Goal: Transaction & Acquisition: Purchase product/service

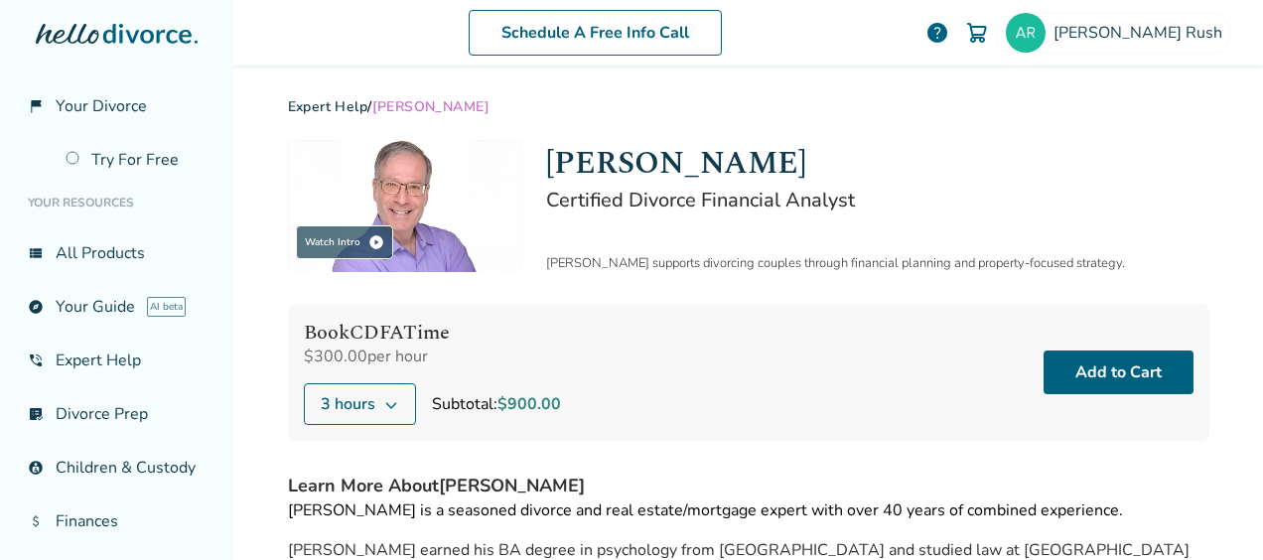
scroll to position [12, 0]
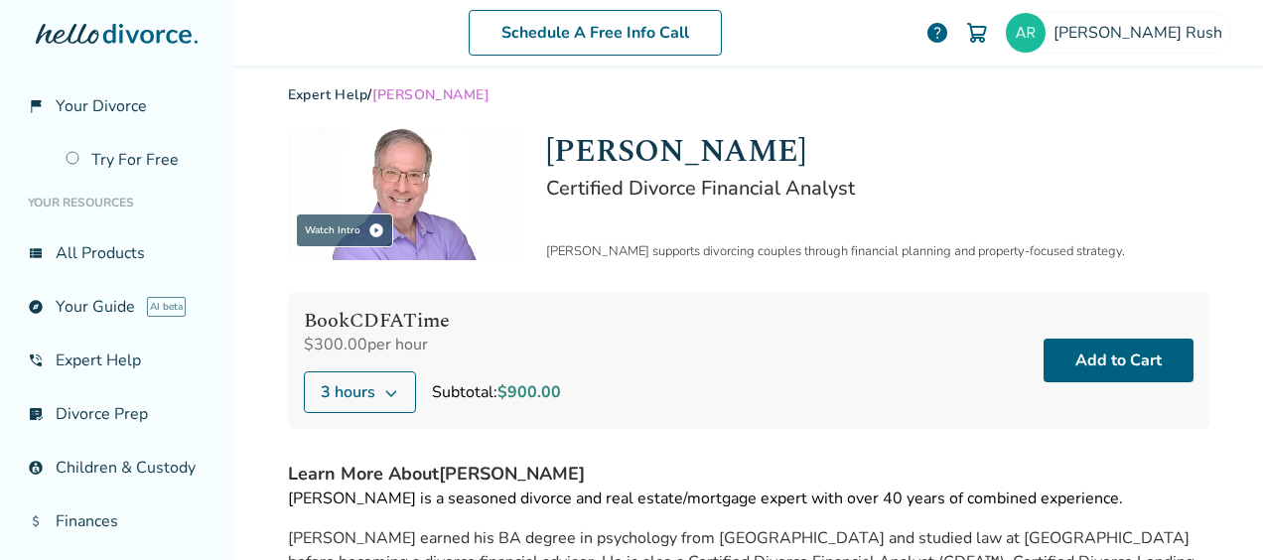
click at [383, 392] on icon at bounding box center [391, 392] width 16 height 16
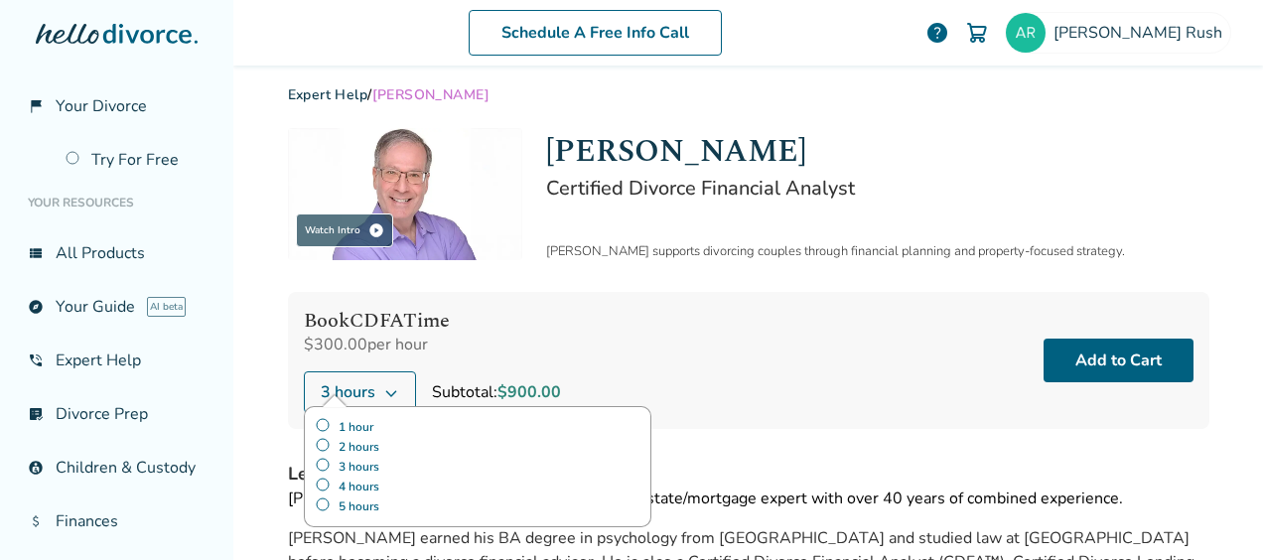
click at [315, 502] on label "5 hours" at bounding box center [478, 506] width 326 height 20
click at [782, 365] on div "Book CDFA Time $300.00 per hour 5 hours 1 hour 2 hours 3 hours 4 hours 5 hours …" at bounding box center [748, 360] width 921 height 137
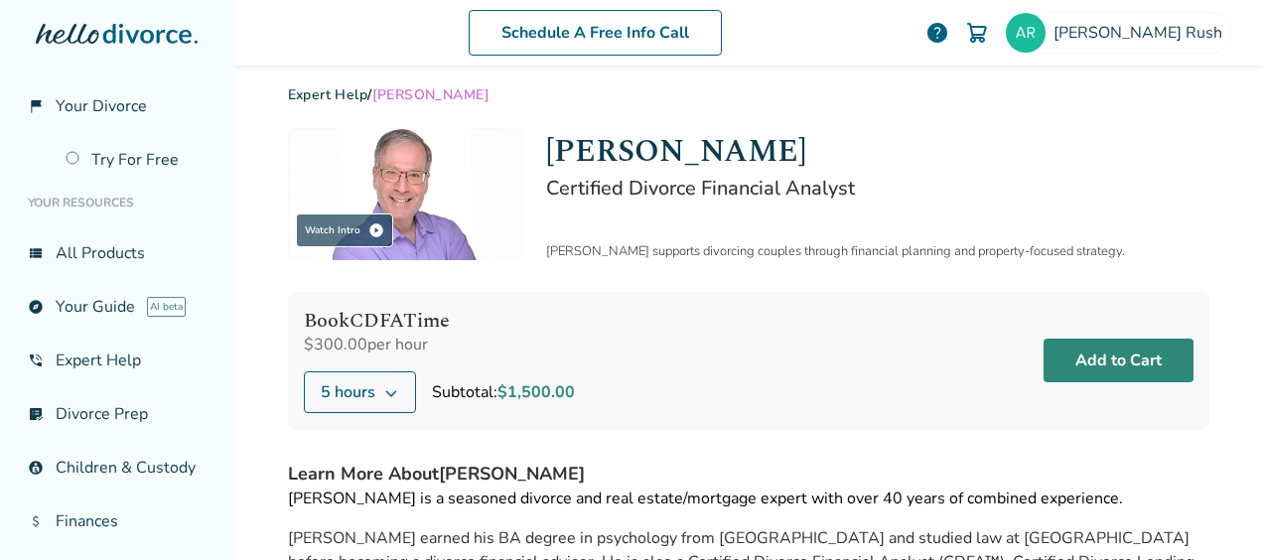
click at [1092, 359] on button "Add to Cart" at bounding box center [1119, 361] width 150 height 44
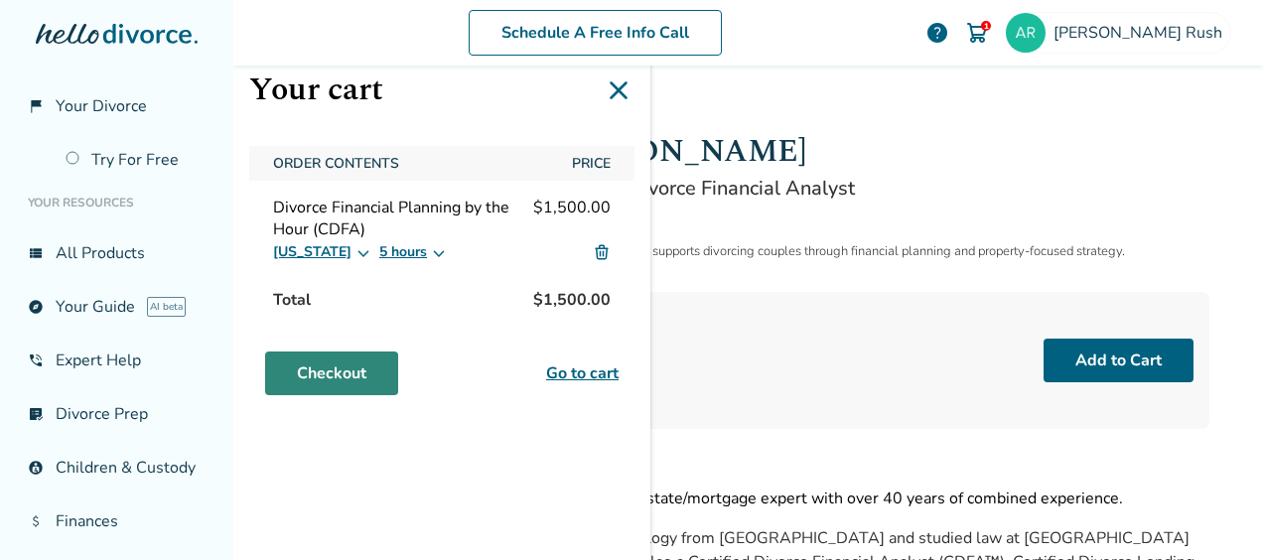
click at [342, 367] on link "Checkout" at bounding box center [331, 373] width 133 height 44
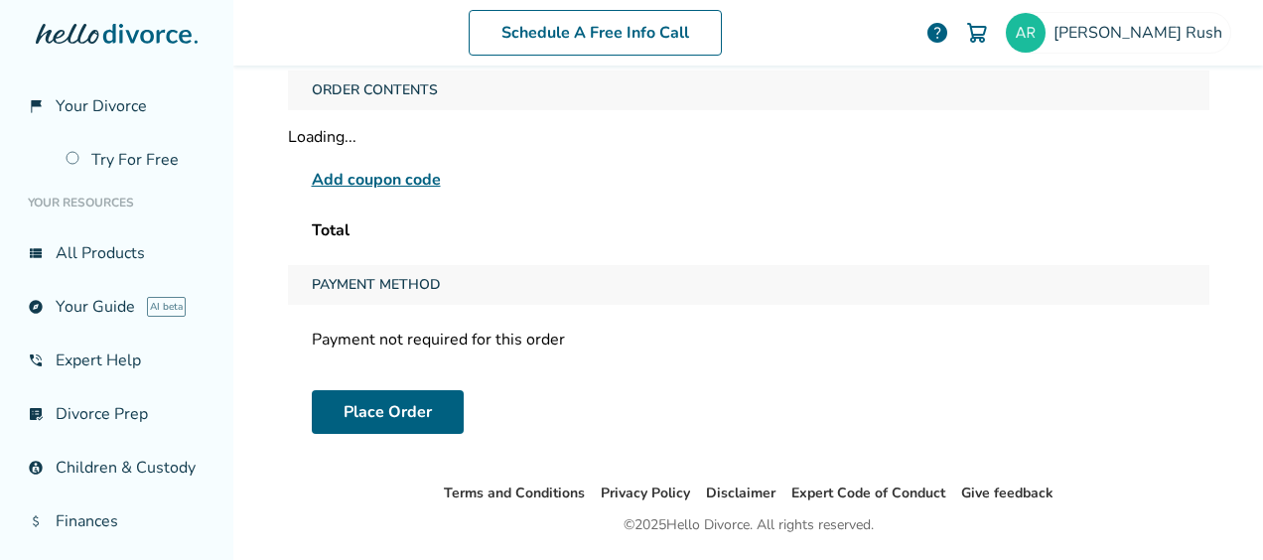
scroll to position [145, 0]
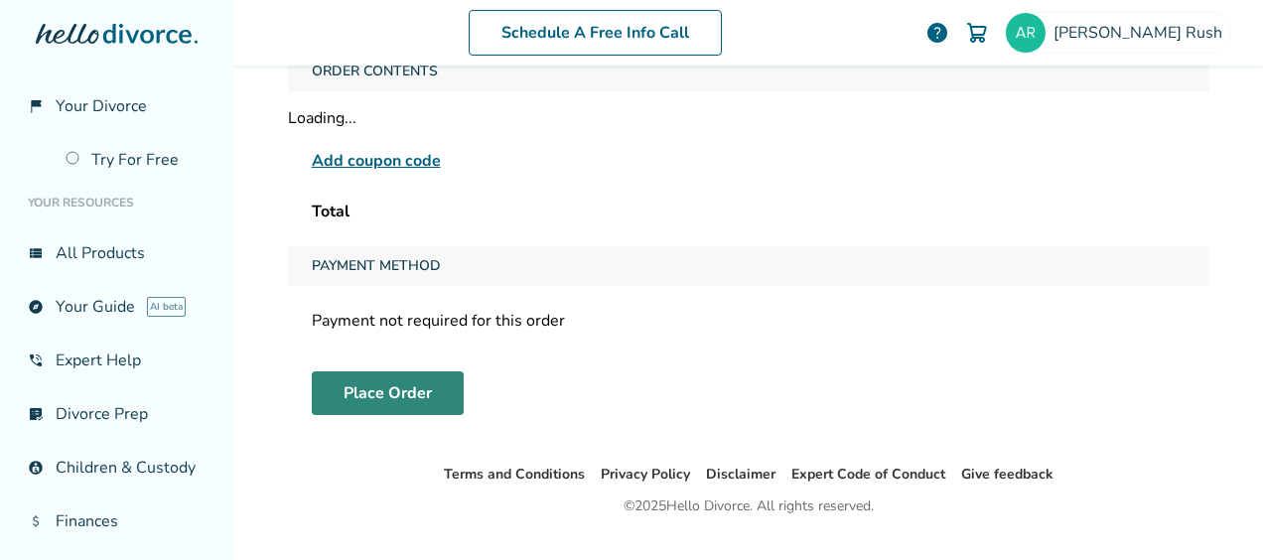
click at [387, 383] on button "Place Order" at bounding box center [388, 393] width 152 height 44
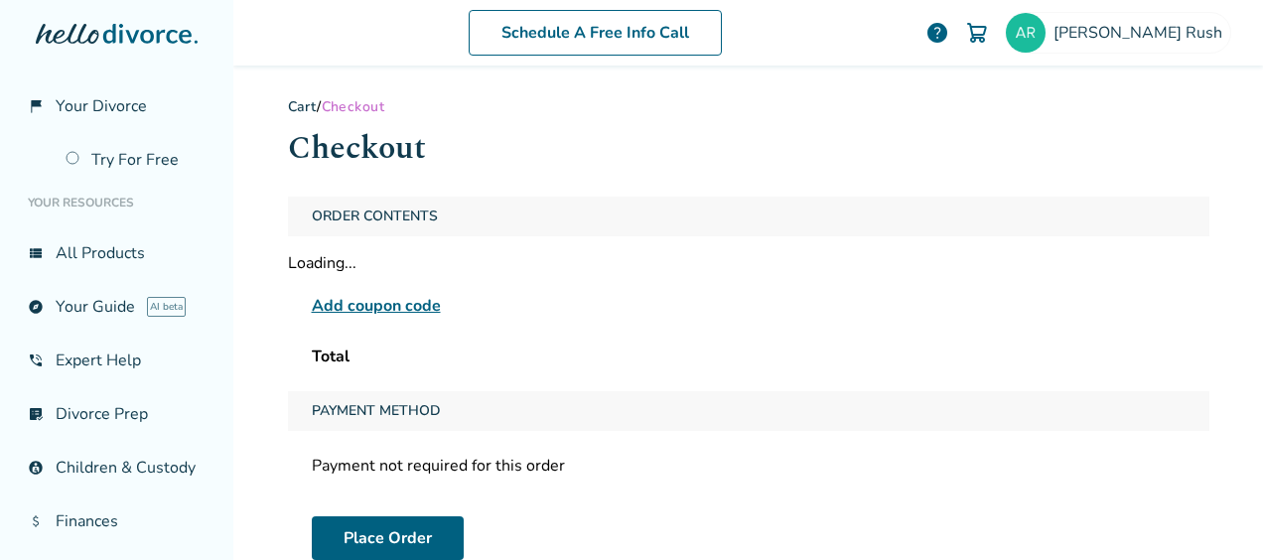
click at [297, 114] on link "Cart" at bounding box center [303, 106] width 30 height 19
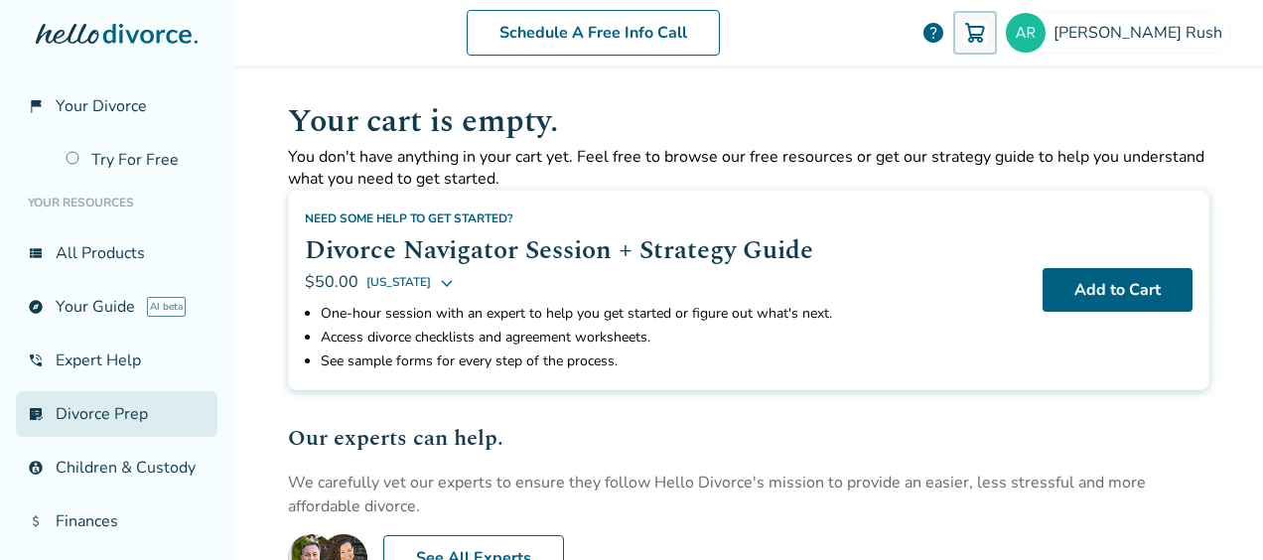
click at [79, 407] on link "list_alt_check Divorce Prep" at bounding box center [117, 414] width 202 height 46
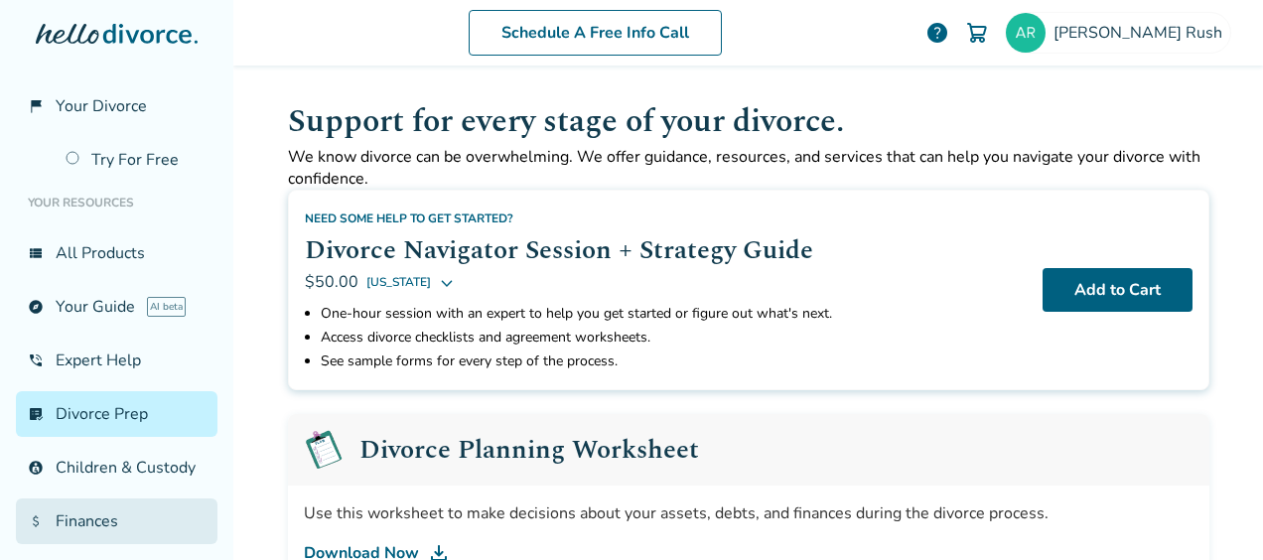
click at [89, 526] on link "attach_money Finances" at bounding box center [117, 521] width 202 height 46
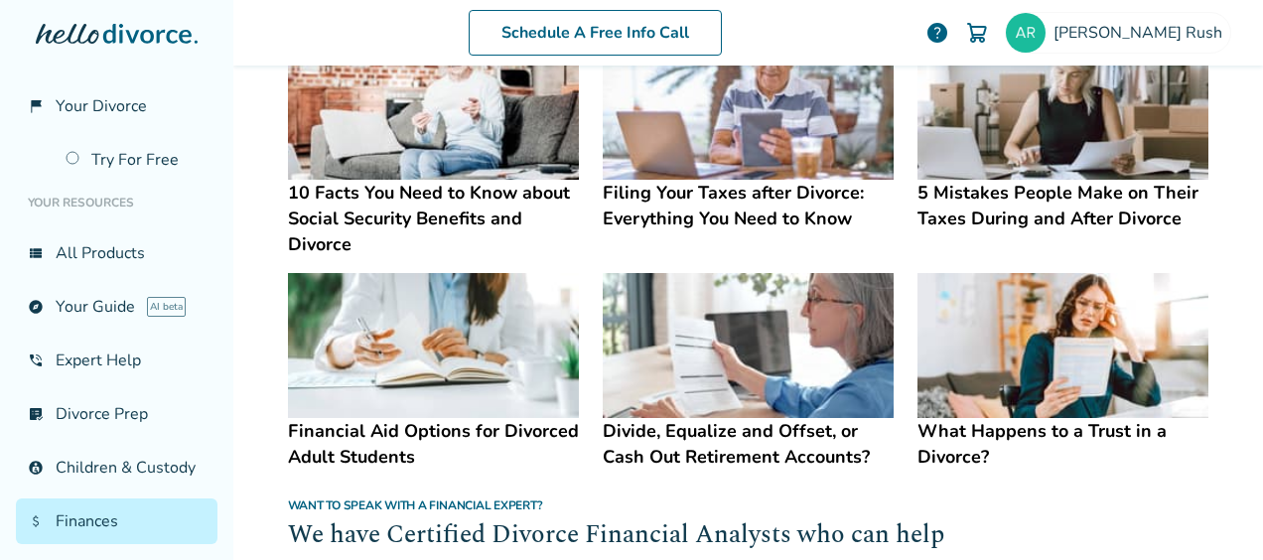
scroll to position [903, 0]
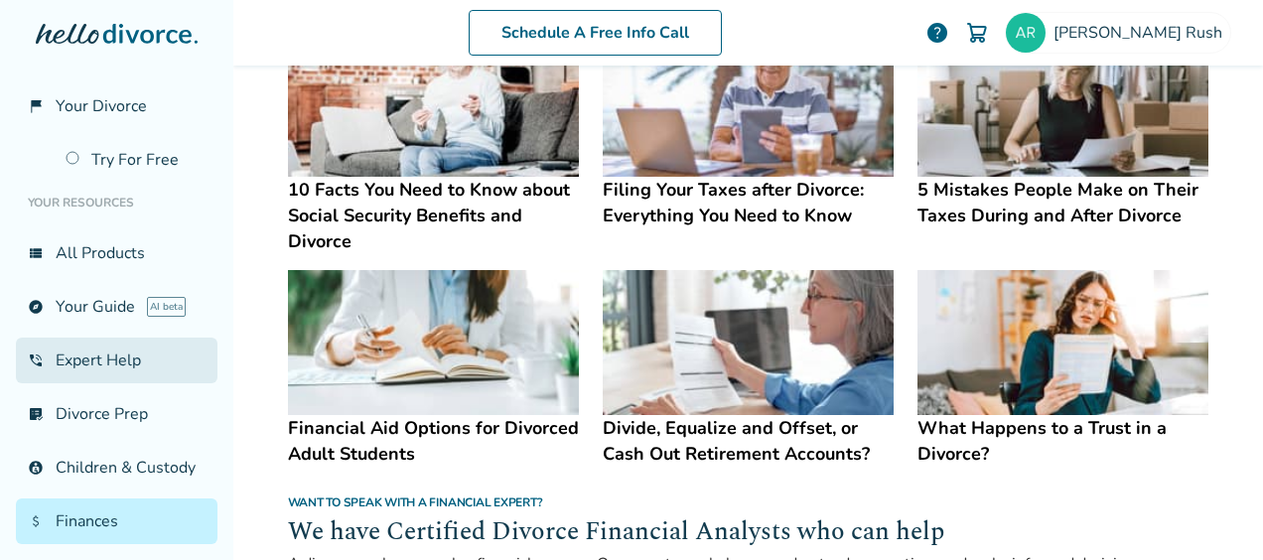
click at [99, 355] on link "phone_in_talk Expert Help" at bounding box center [117, 361] width 202 height 46
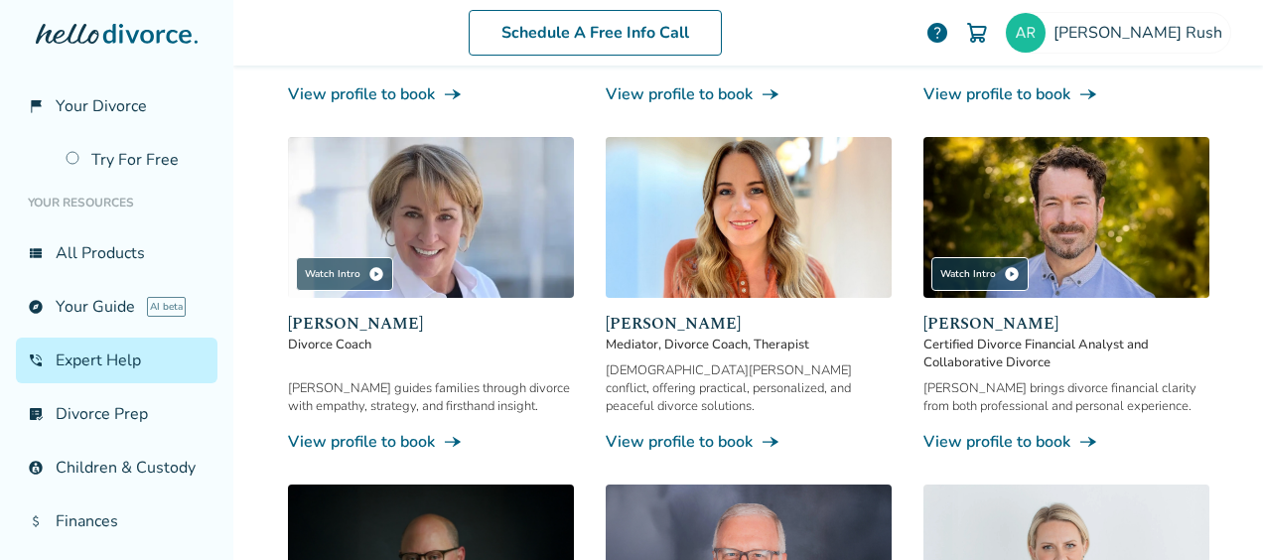
scroll to position [97, 0]
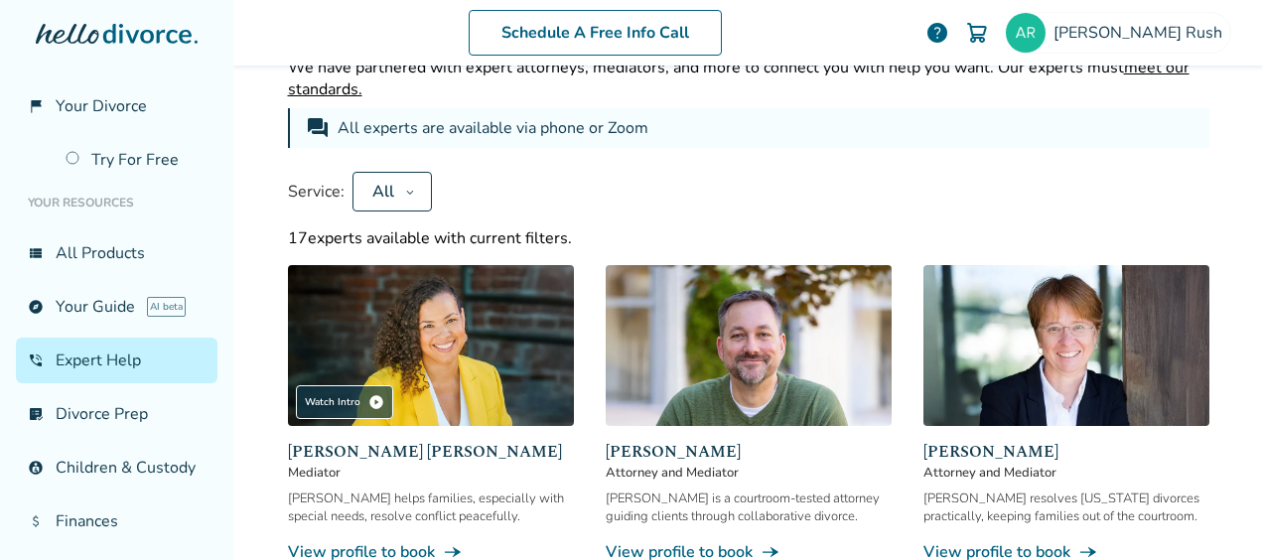
click at [380, 199] on div "All" at bounding box center [383, 192] width 28 height 22
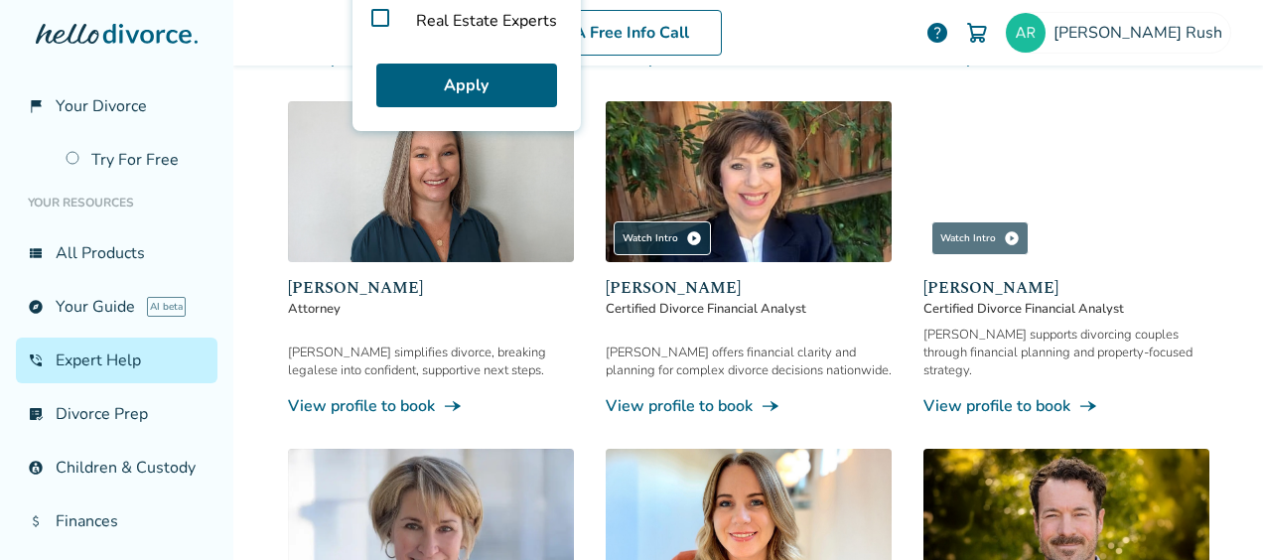
scroll to position [594, 0]
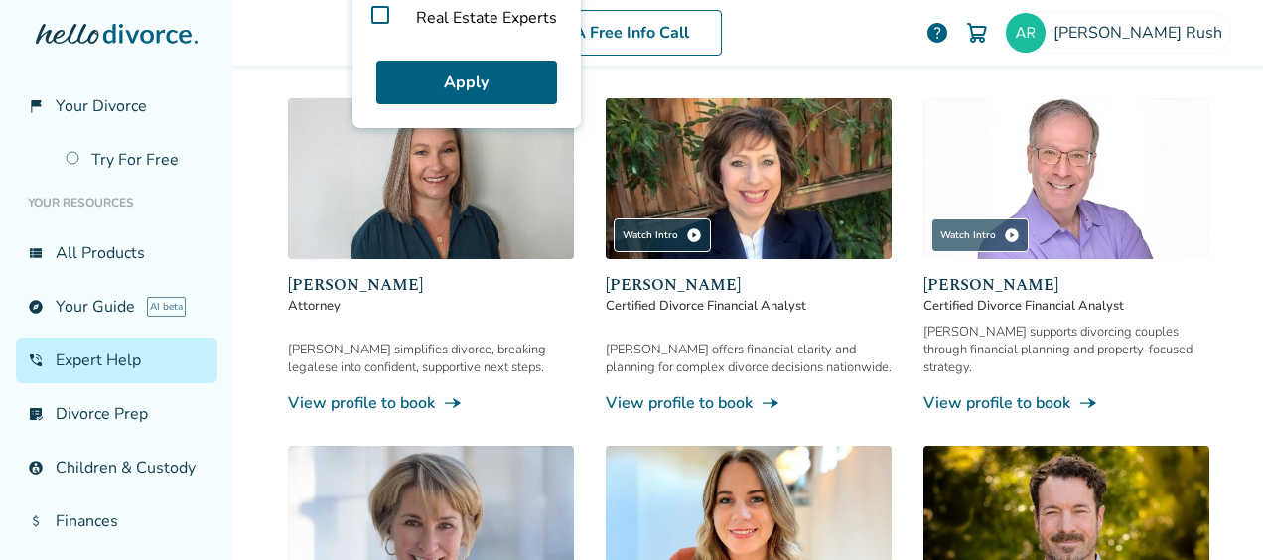
click at [950, 392] on link "View profile to book line_end_arrow_notch" at bounding box center [1066, 403] width 286 height 22
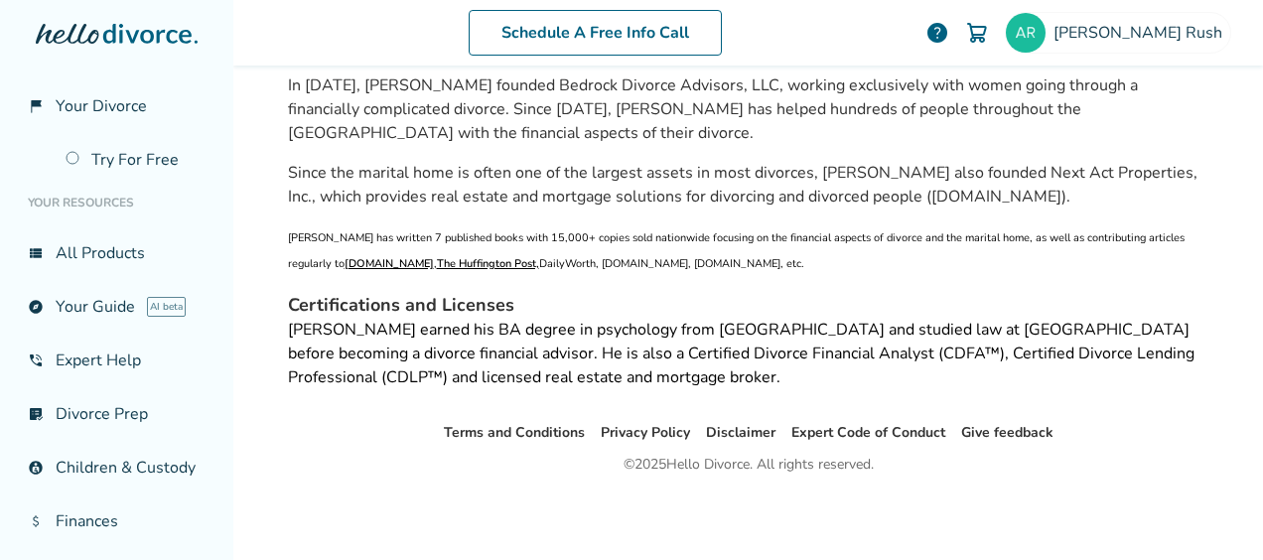
scroll to position [97, 0]
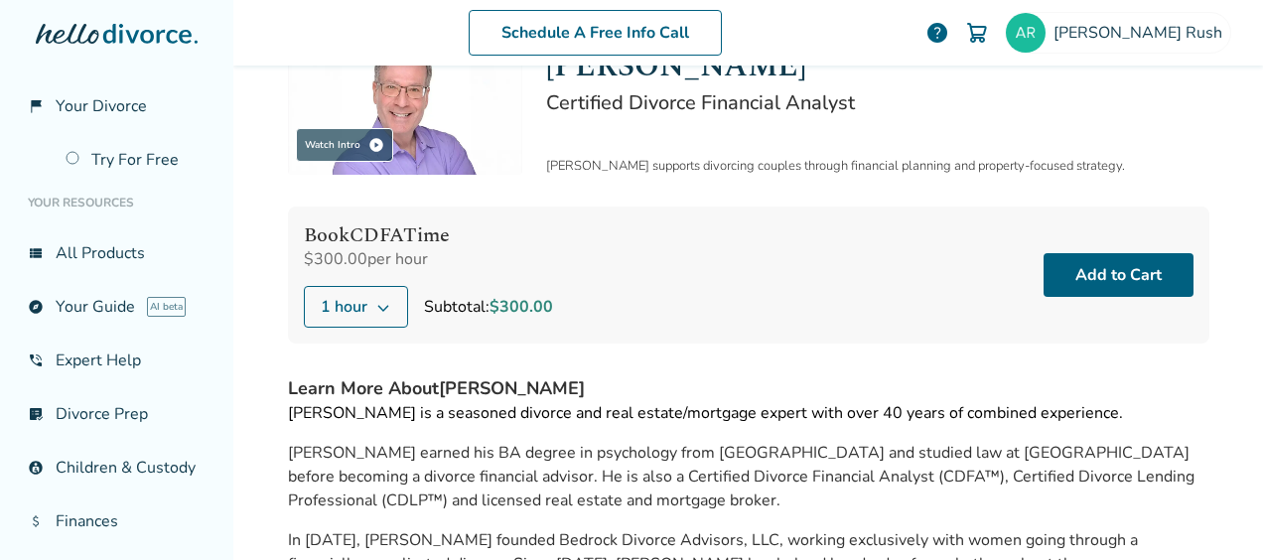
click at [377, 306] on icon at bounding box center [382, 308] width 11 height 7
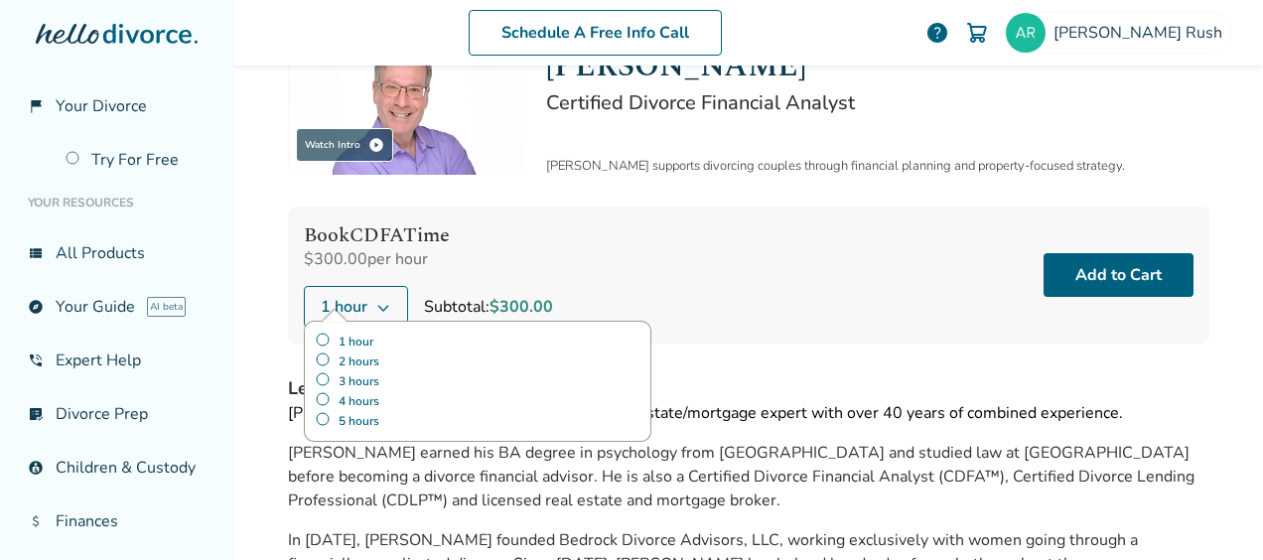
click at [316, 419] on label "5 hours" at bounding box center [478, 421] width 326 height 20
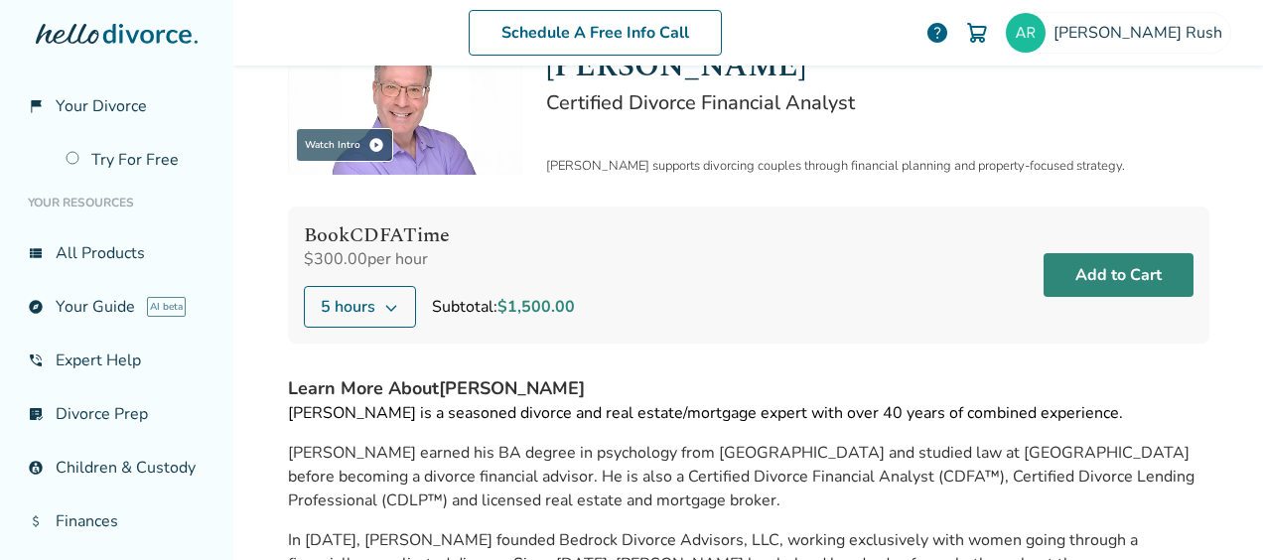
click at [1108, 284] on button "Add to Cart" at bounding box center [1119, 275] width 150 height 44
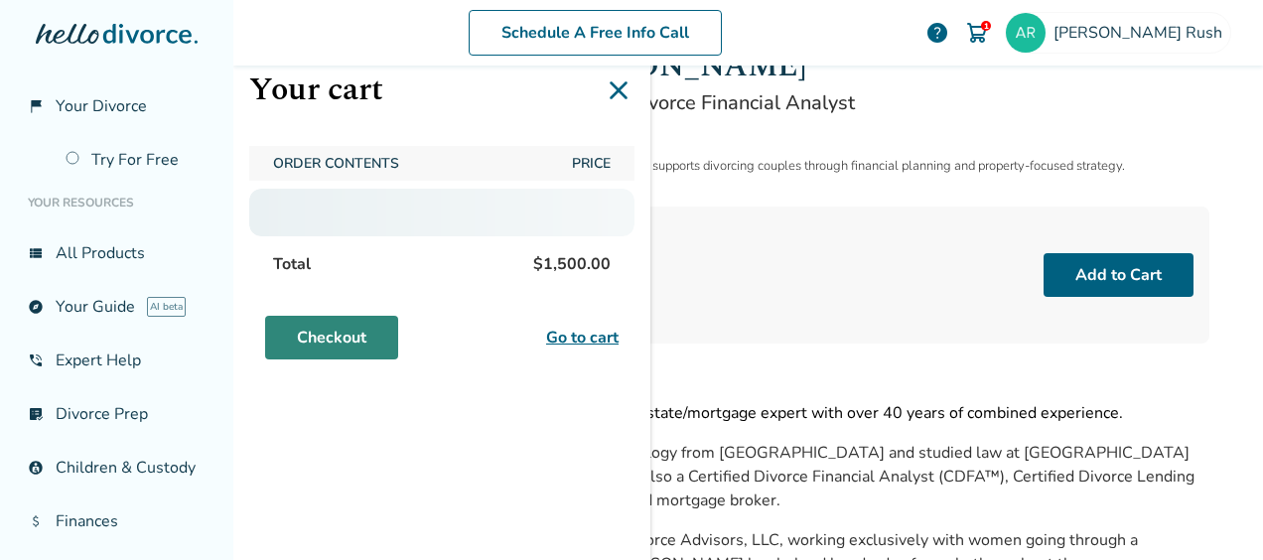
click at [353, 326] on link "Checkout" at bounding box center [331, 338] width 133 height 44
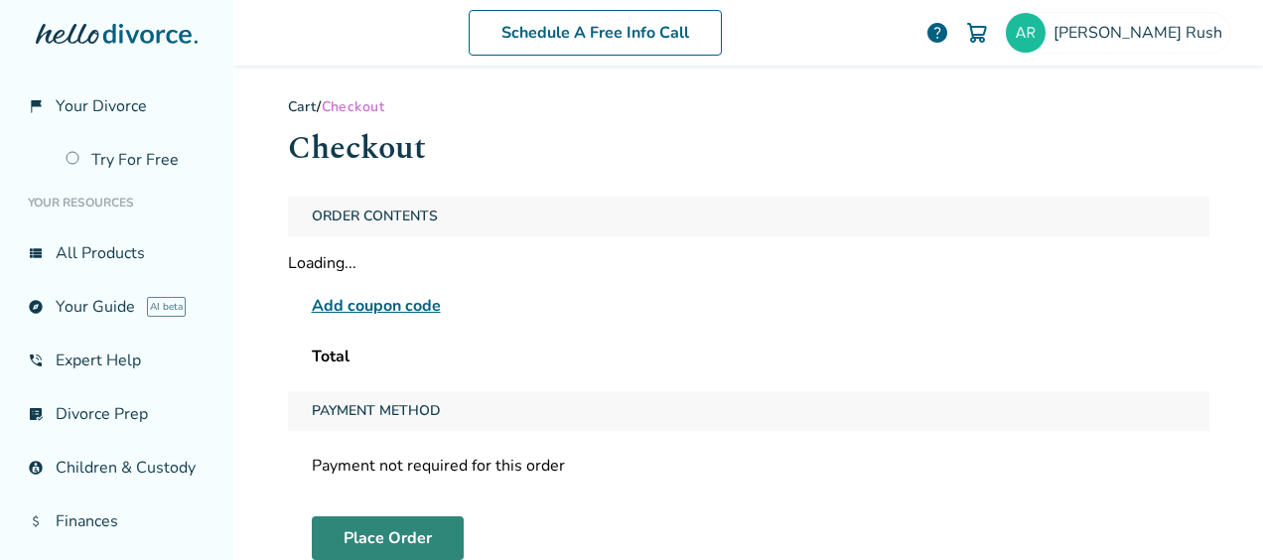
click at [321, 552] on button "Place Order" at bounding box center [388, 538] width 152 height 44
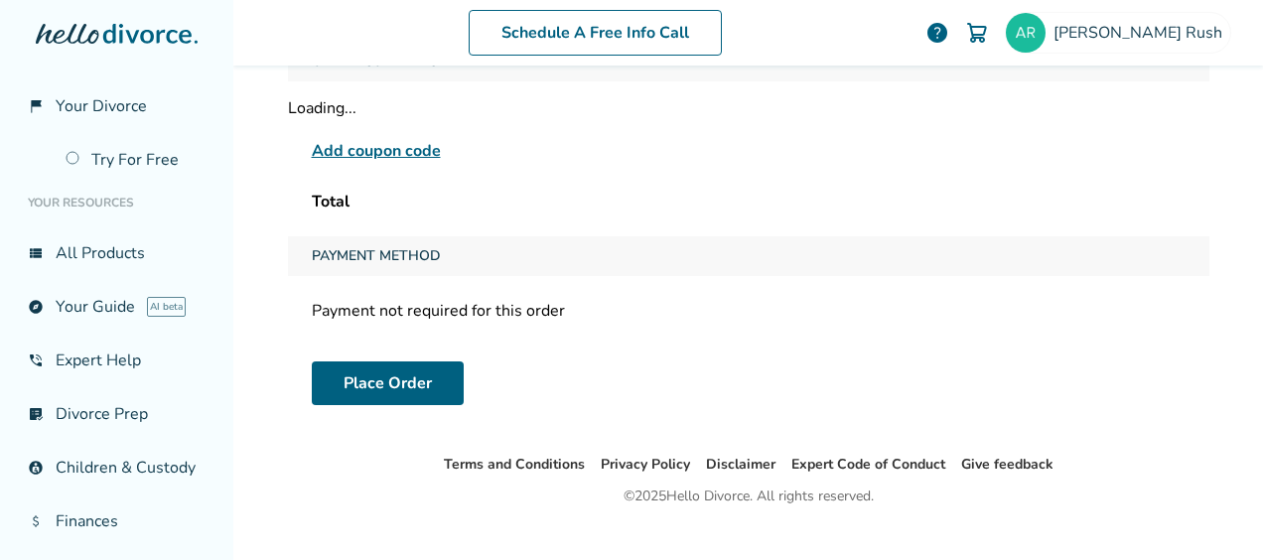
scroll to position [163, 0]
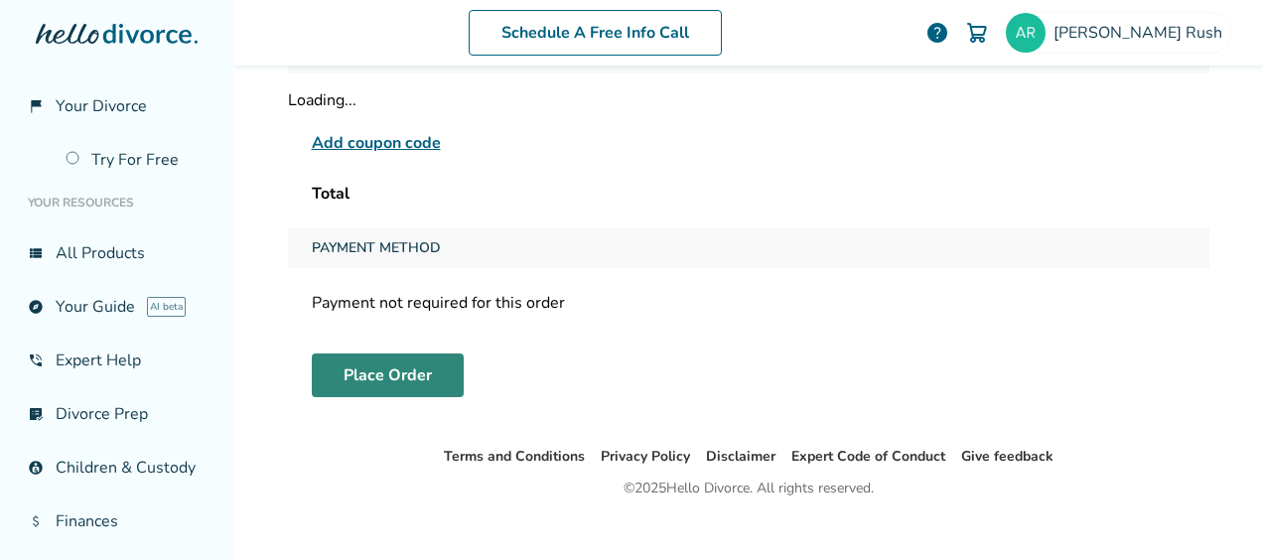
click at [355, 367] on button "Place Order" at bounding box center [388, 375] width 152 height 44
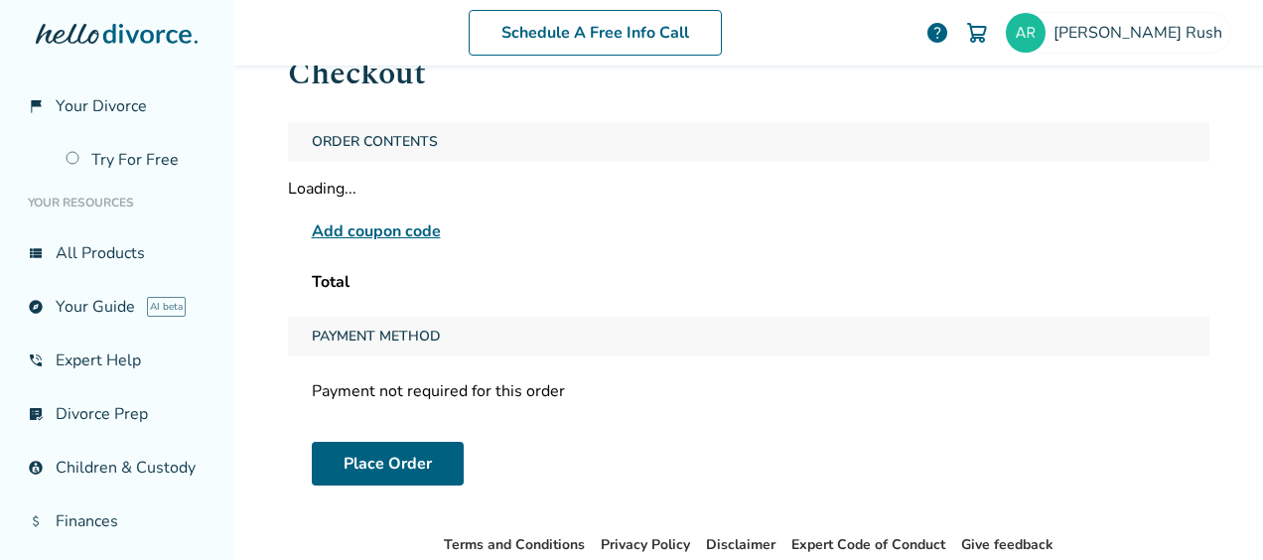
scroll to position [0, 0]
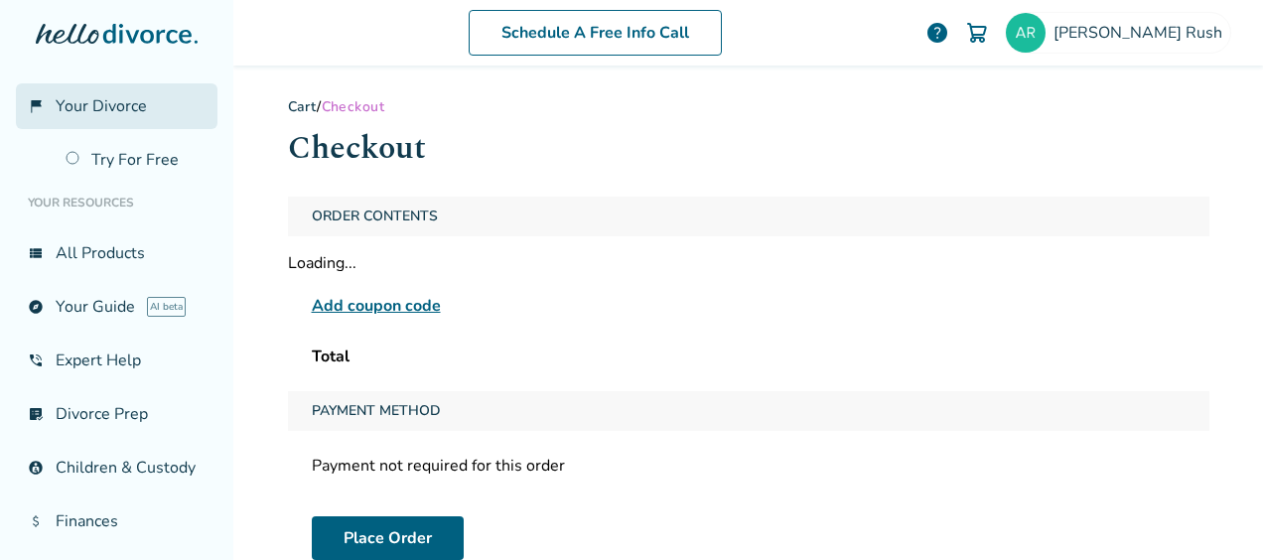
click at [81, 105] on span "Your Divorce" at bounding box center [101, 106] width 91 height 22
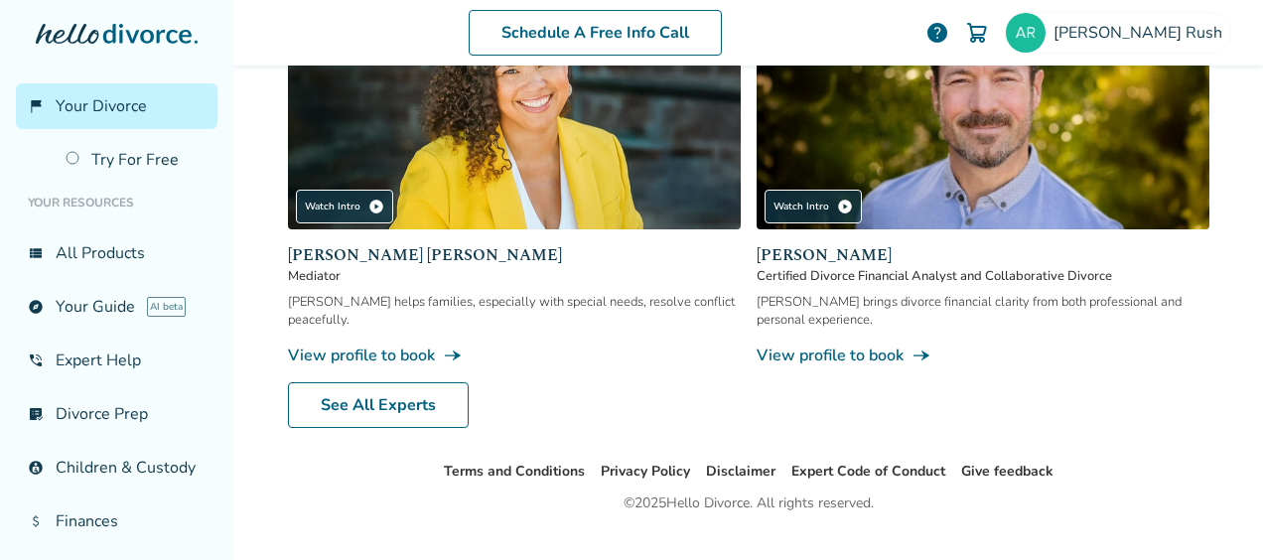
scroll to position [2014, 0]
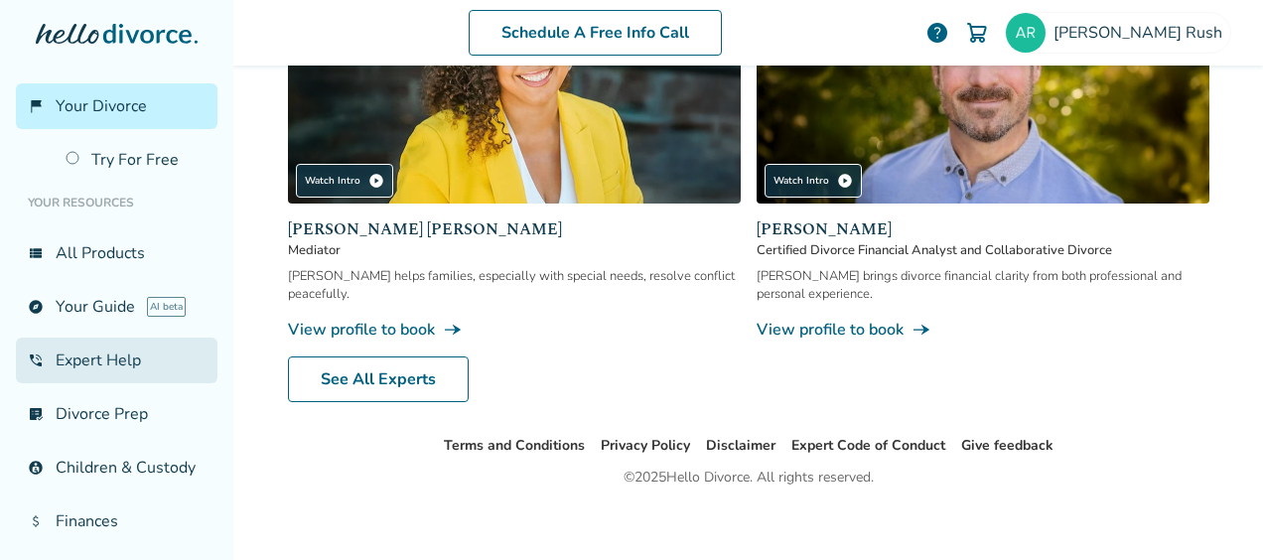
click at [88, 356] on link "phone_in_talk Expert Help" at bounding box center [117, 361] width 202 height 46
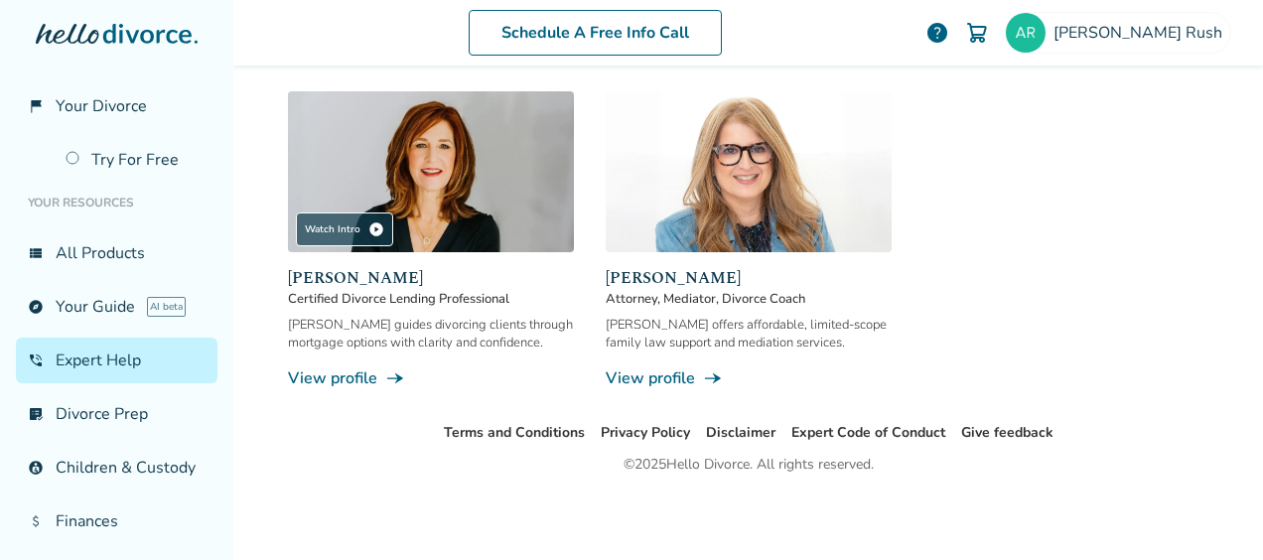
scroll to position [97, 0]
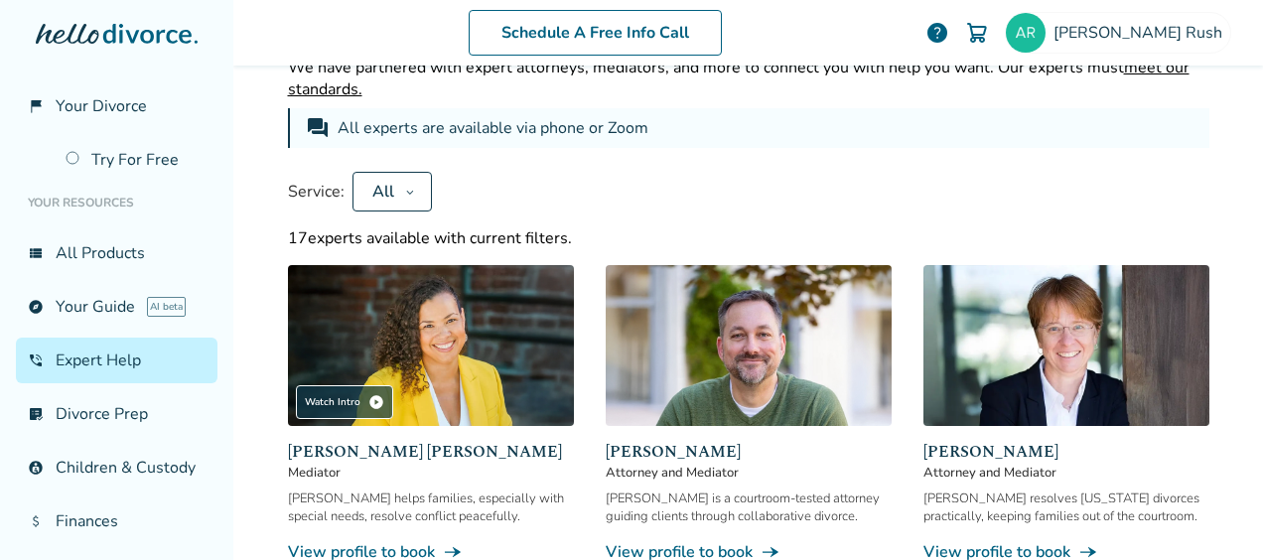
click at [389, 181] on button "All" at bounding box center [391, 192] width 79 height 40
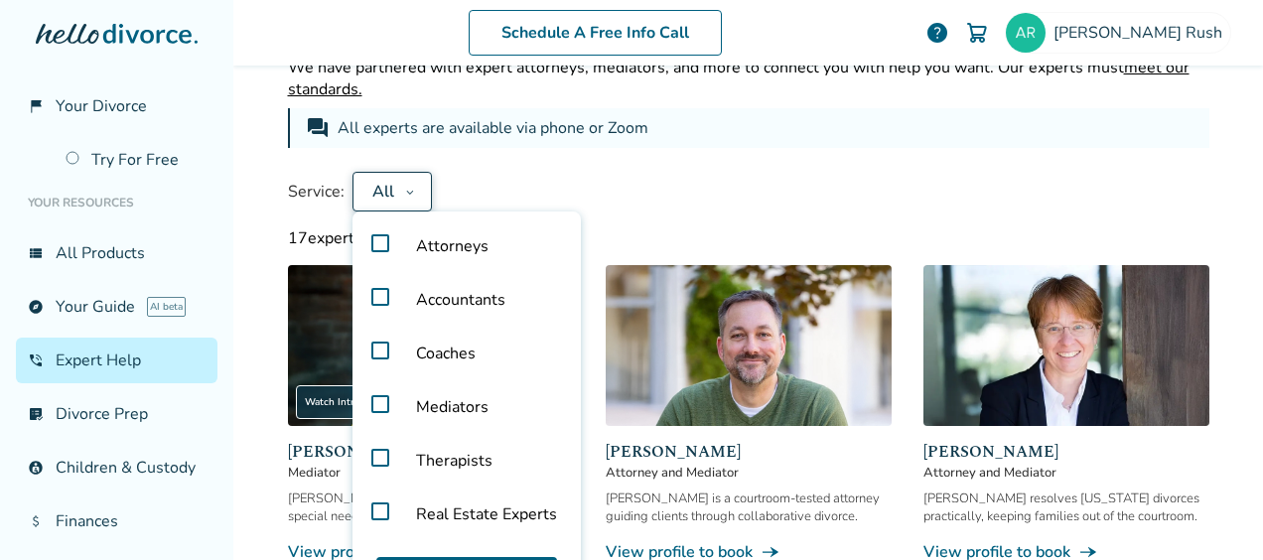
click at [362, 288] on label "Accountants" at bounding box center [466, 300] width 212 height 54
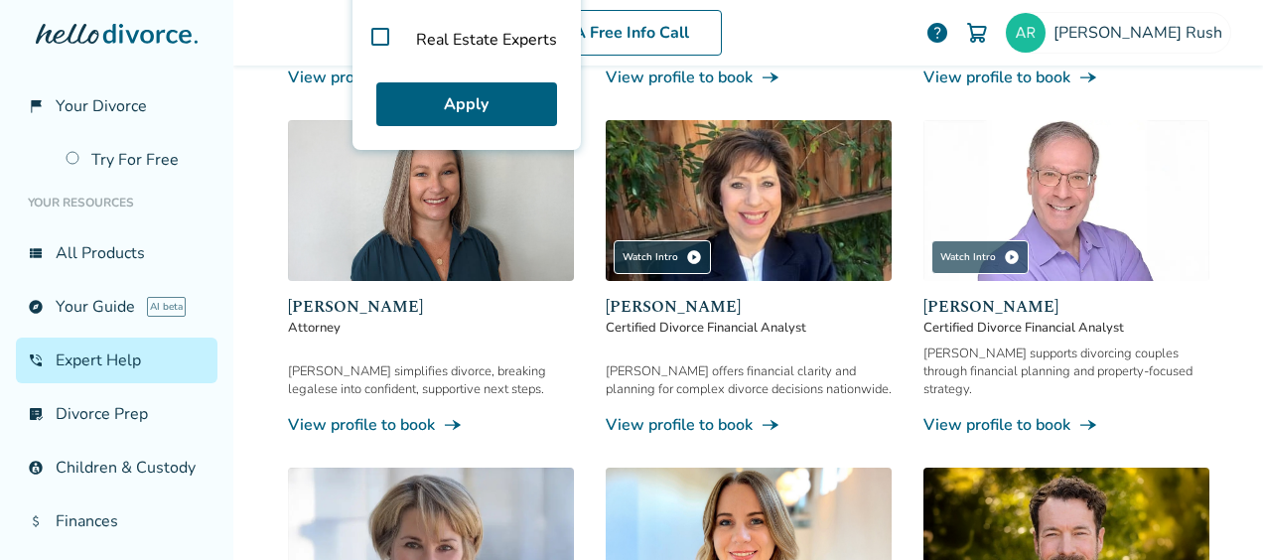
scroll to position [578, 0]
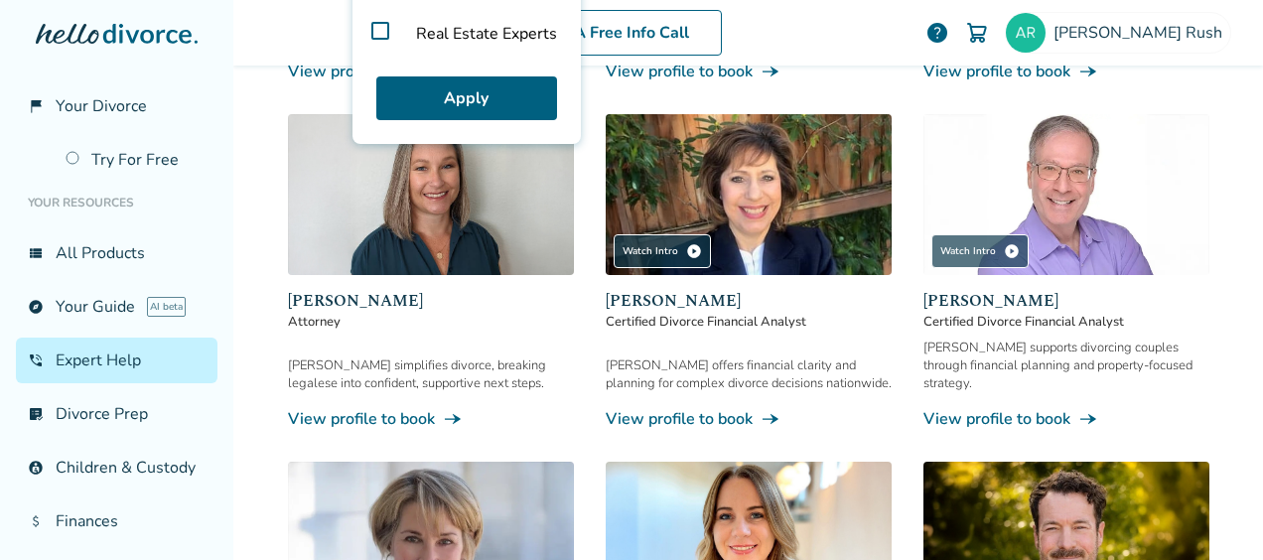
click at [1062, 225] on img at bounding box center [1066, 194] width 286 height 161
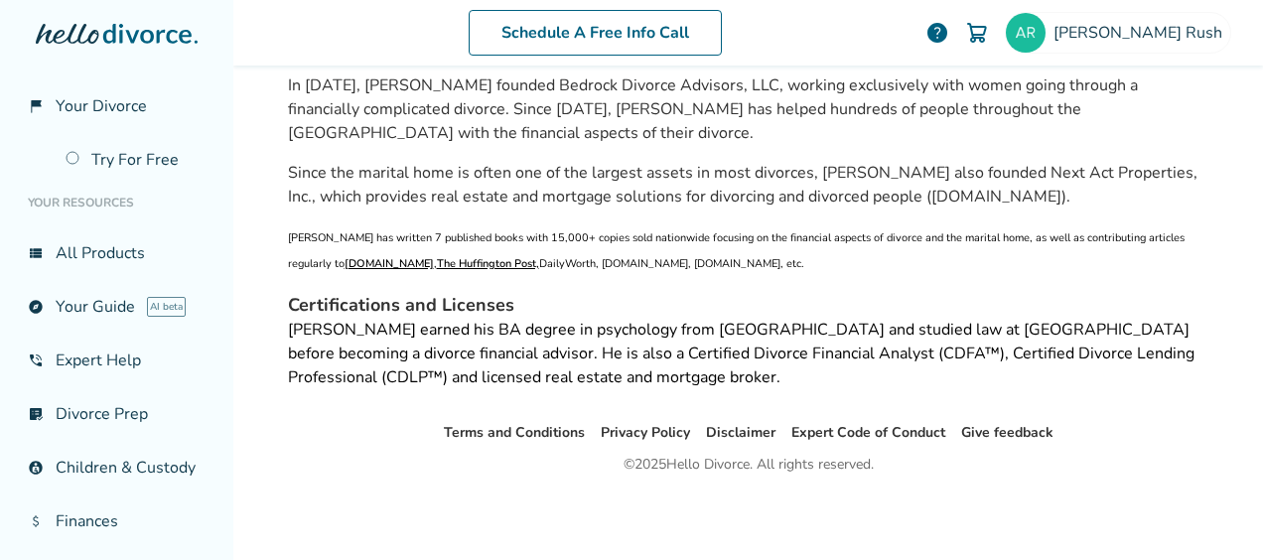
scroll to position [97, 0]
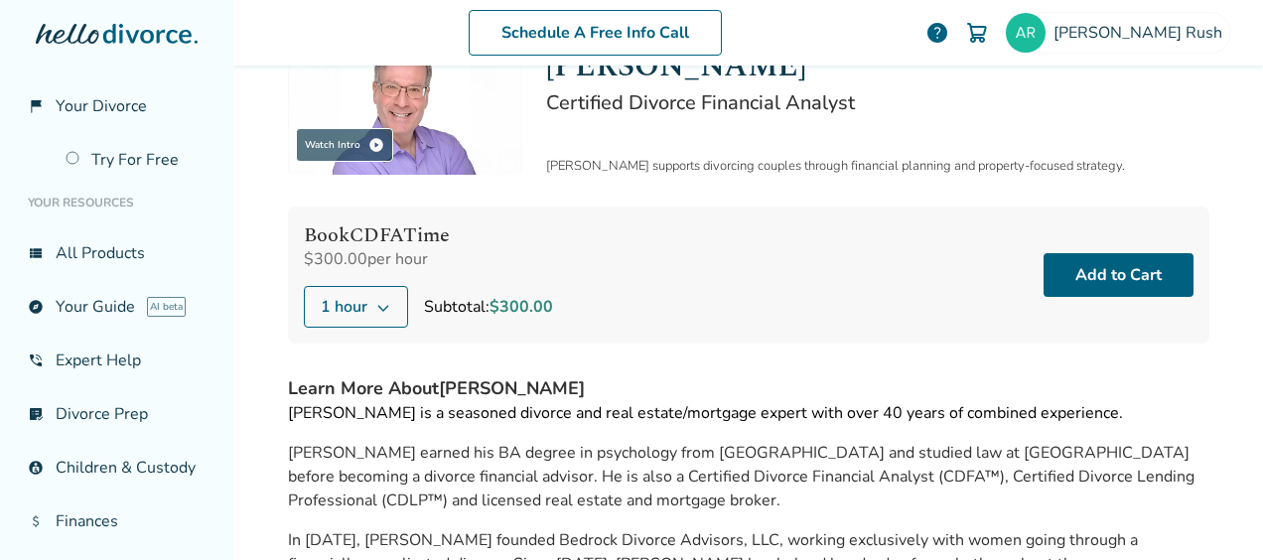
click at [376, 302] on icon at bounding box center [383, 307] width 16 height 16
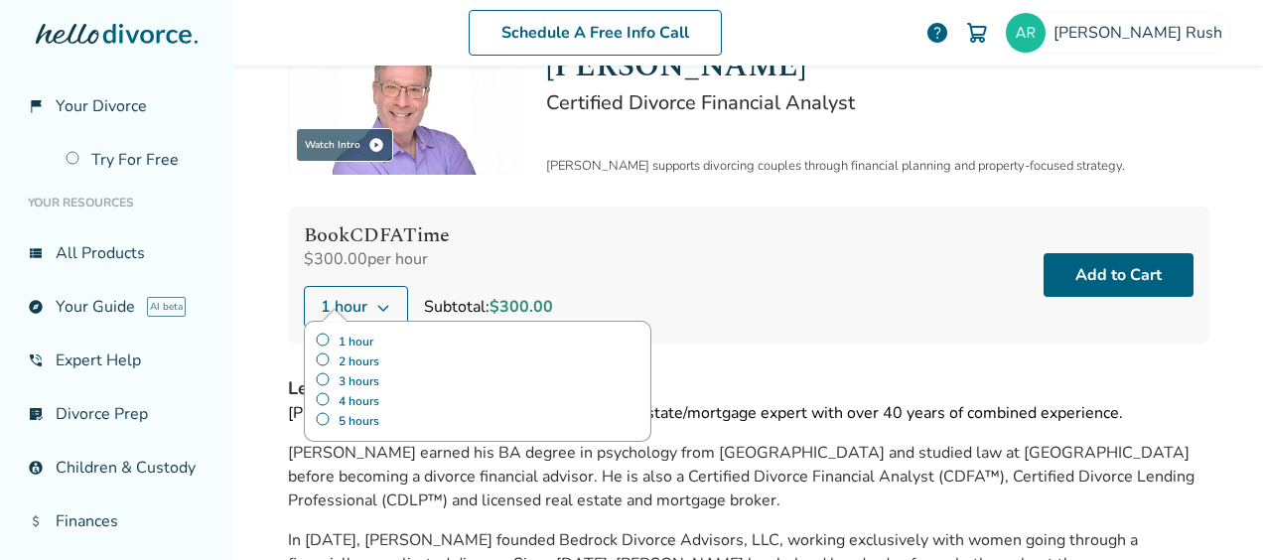
click at [315, 416] on label "5 hours" at bounding box center [478, 421] width 326 height 20
click at [1108, 273] on button "Add to Cart" at bounding box center [1119, 275] width 150 height 44
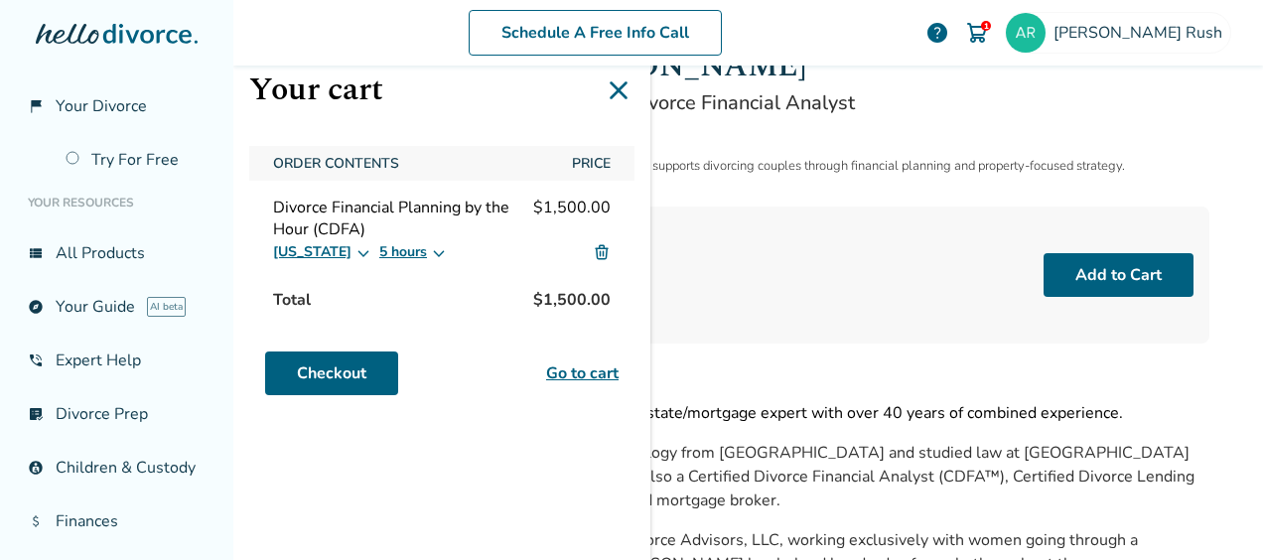
click at [554, 373] on link "Go to cart" at bounding box center [582, 373] width 72 height 24
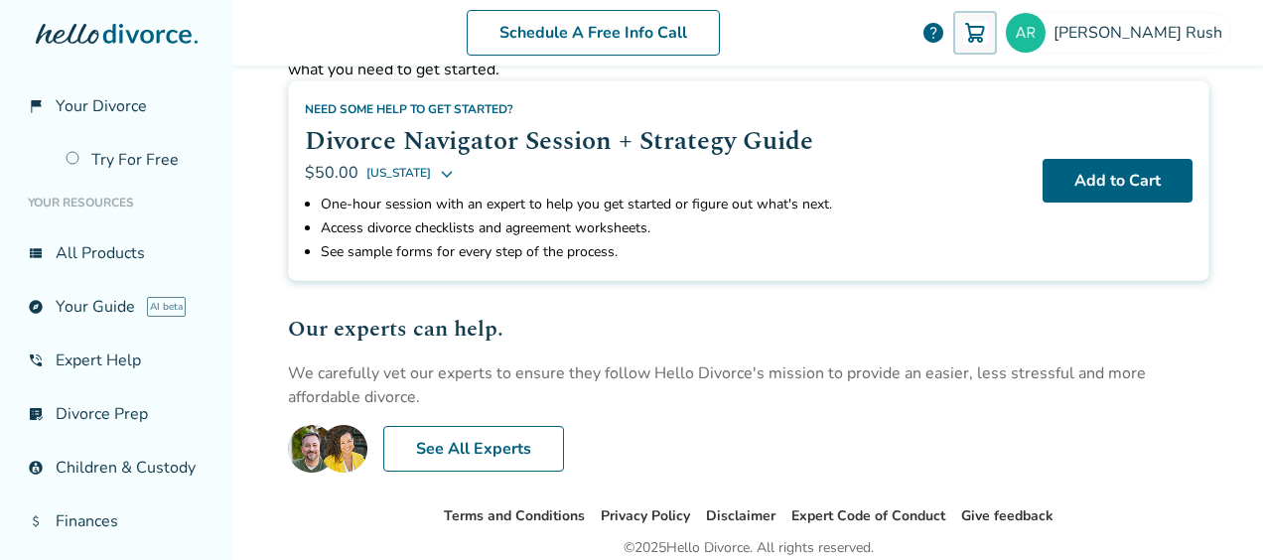
scroll to position [107, 0]
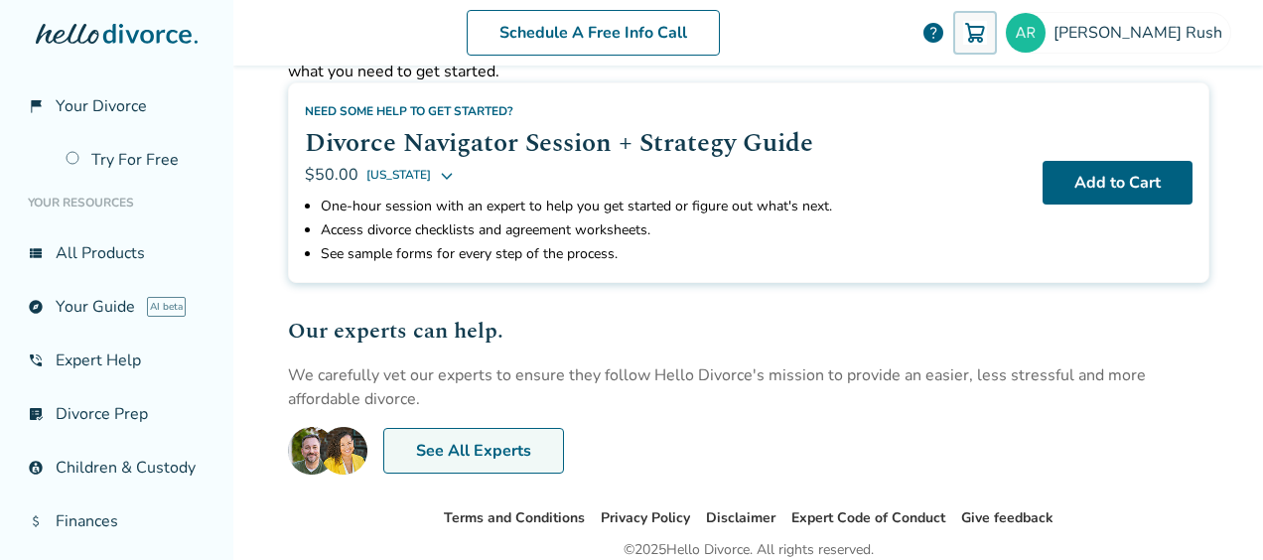
click at [460, 443] on link "See All Experts" at bounding box center [473, 451] width 181 height 46
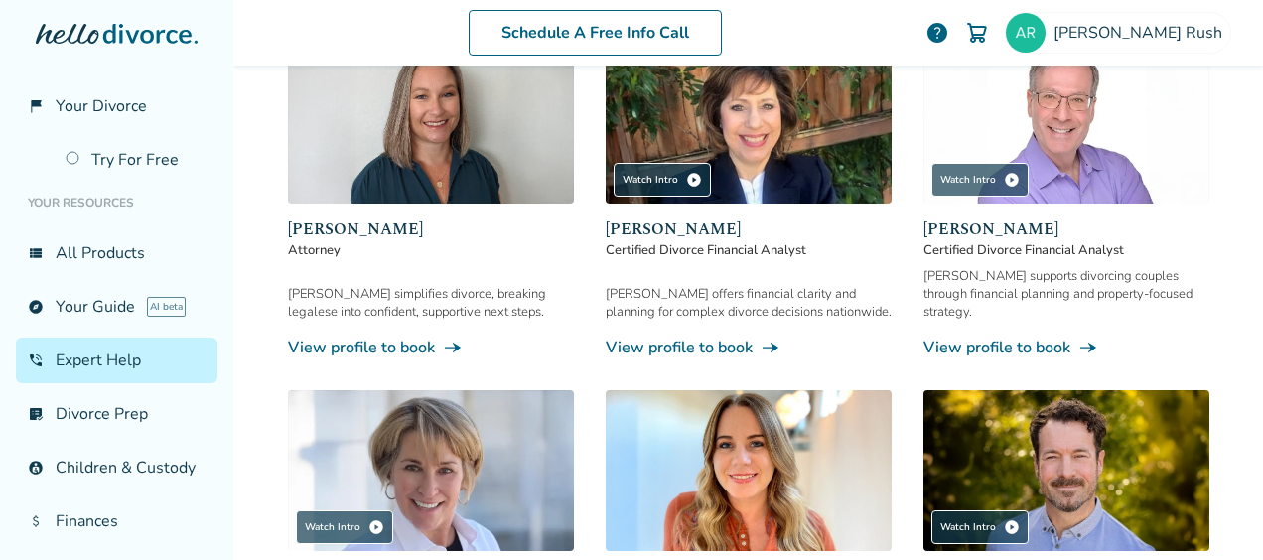
scroll to position [662, 0]
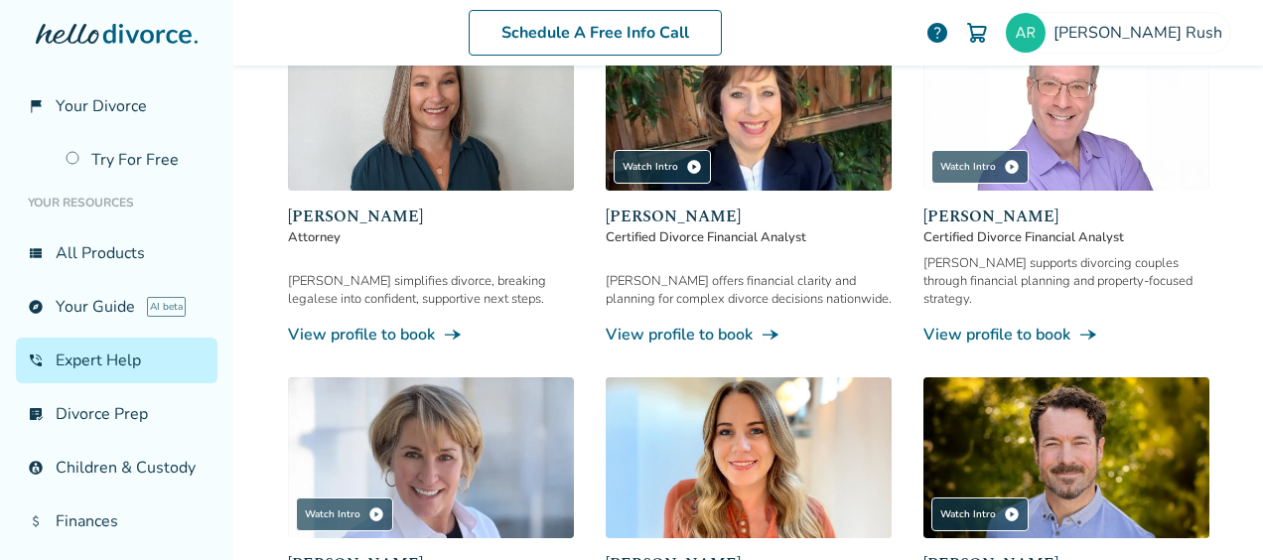
click at [1007, 324] on link "View profile to book line_end_arrow_notch" at bounding box center [1066, 335] width 286 height 22
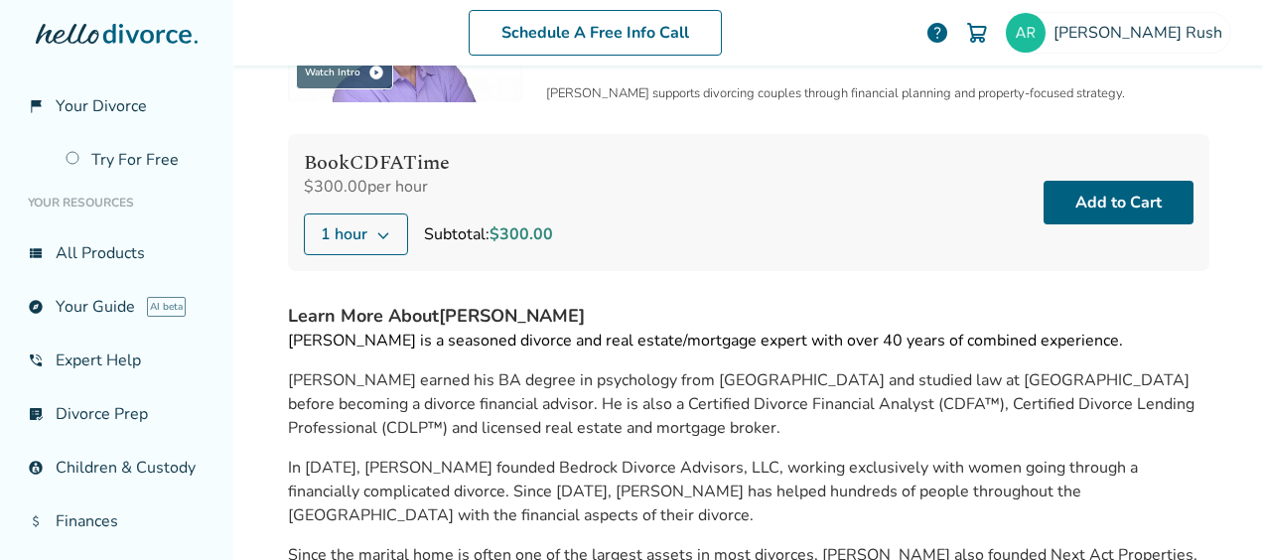
scroll to position [169, 0]
click at [380, 236] on icon at bounding box center [383, 235] width 16 height 16
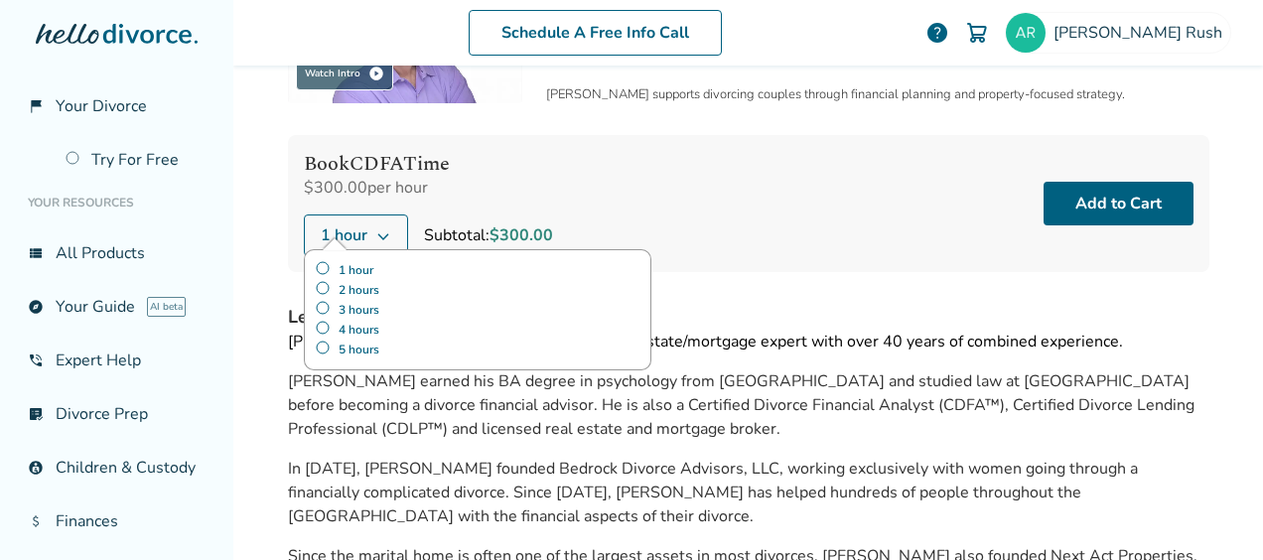
click at [323, 340] on label "5 hours" at bounding box center [478, 350] width 326 height 20
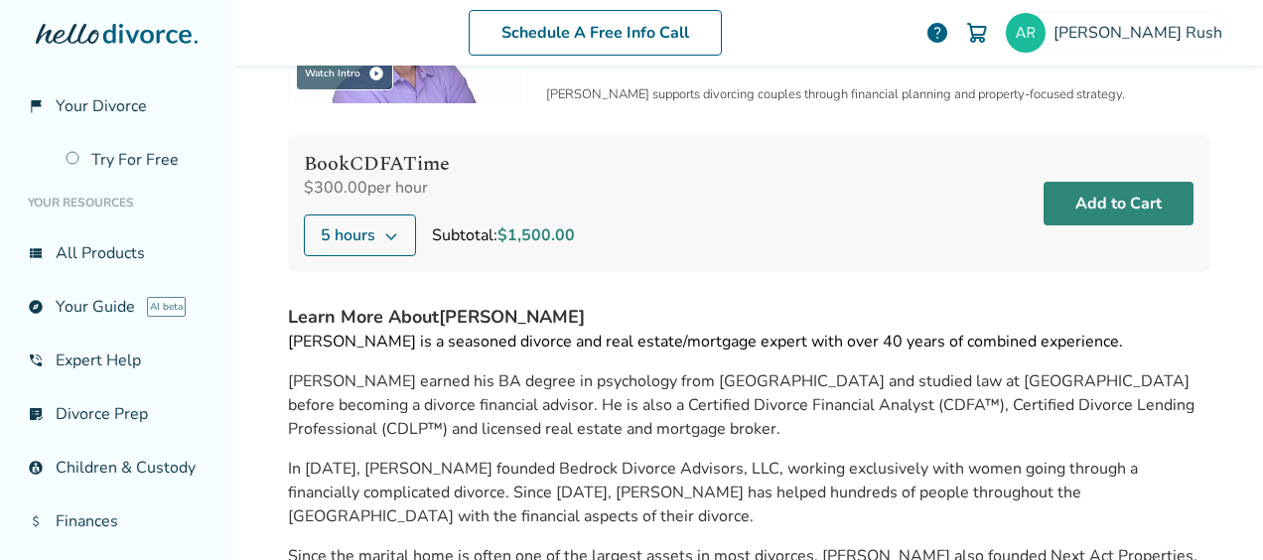
click at [1064, 202] on button "Add to Cart" at bounding box center [1119, 204] width 150 height 44
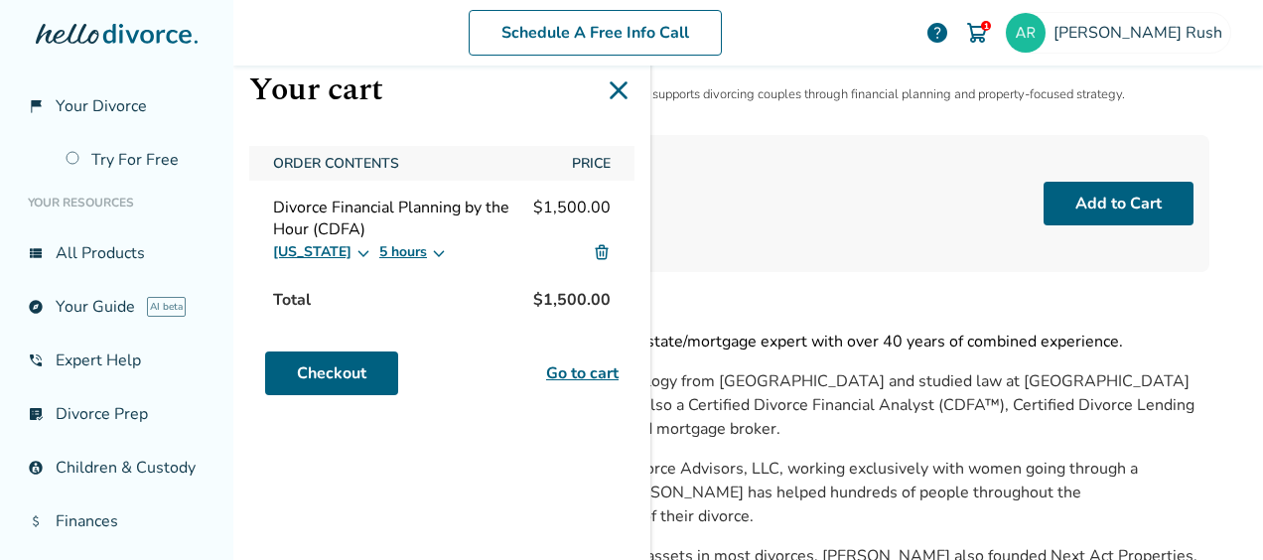
click at [989, 35] on img at bounding box center [977, 33] width 24 height 24
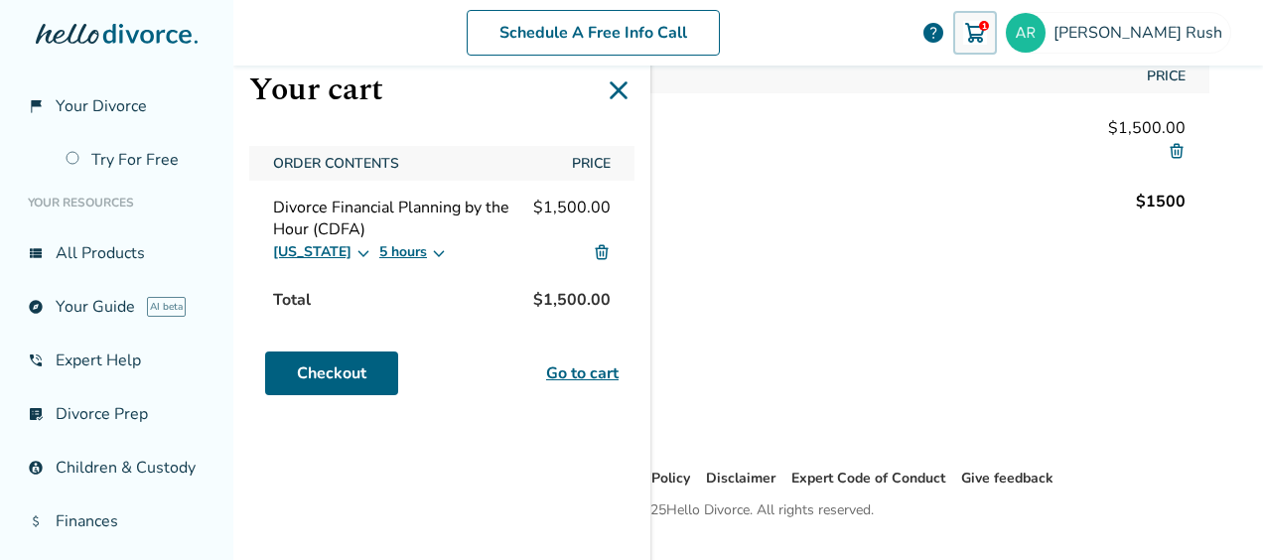
scroll to position [85, 0]
click at [606, 365] on link "Go to cart" at bounding box center [582, 373] width 72 height 24
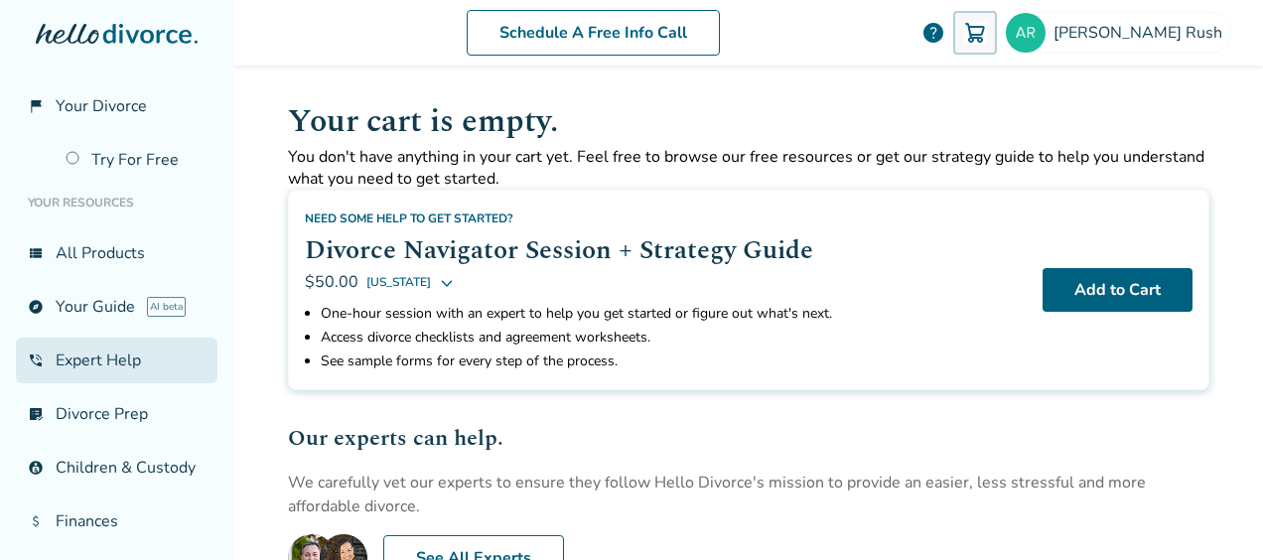
click at [74, 361] on link "phone_in_talk Expert Help" at bounding box center [117, 361] width 202 height 46
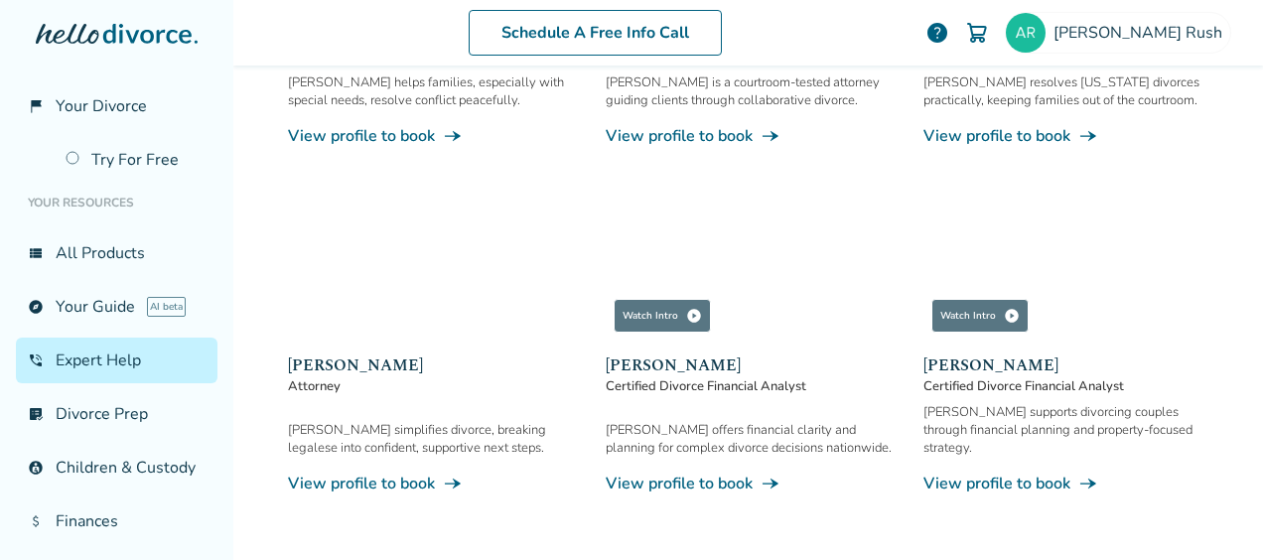
scroll to position [594, 0]
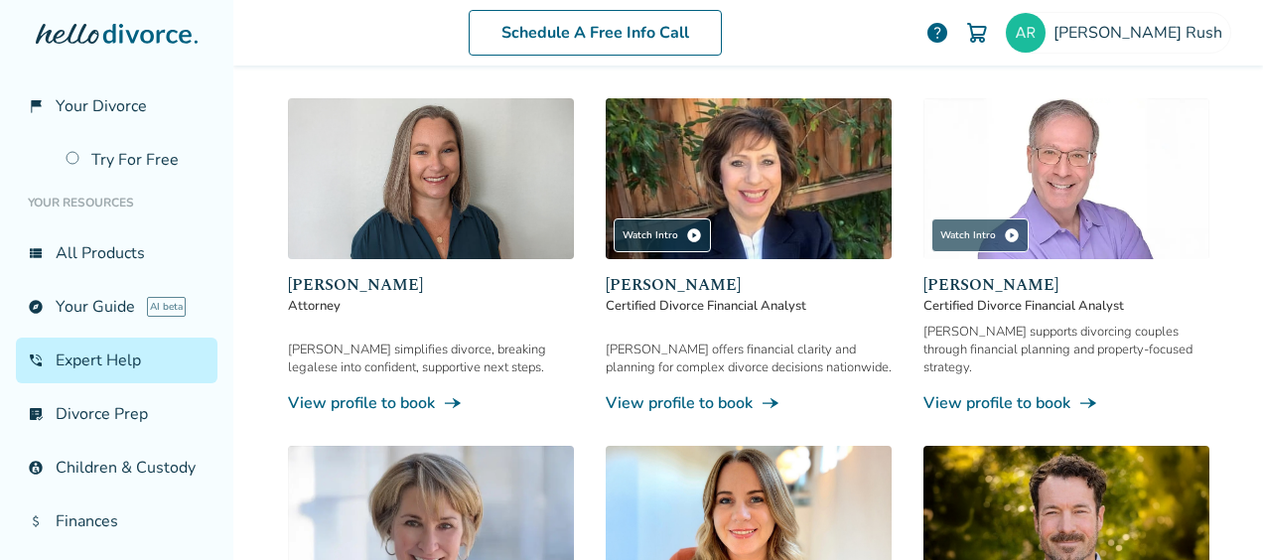
click at [1062, 227] on img at bounding box center [1066, 178] width 286 height 161
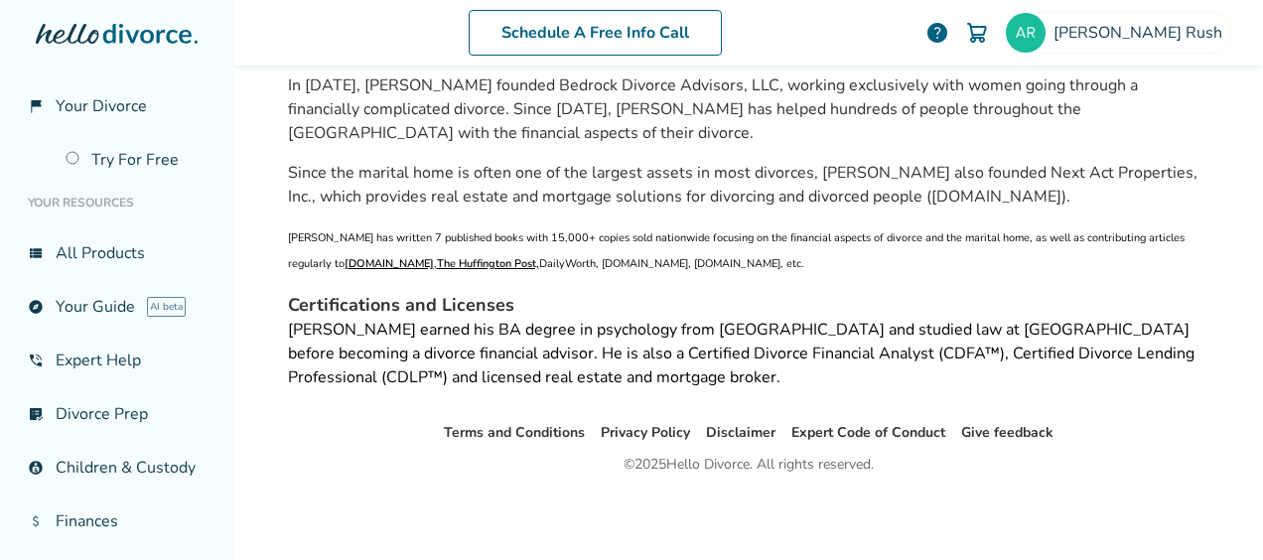
scroll to position [97, 0]
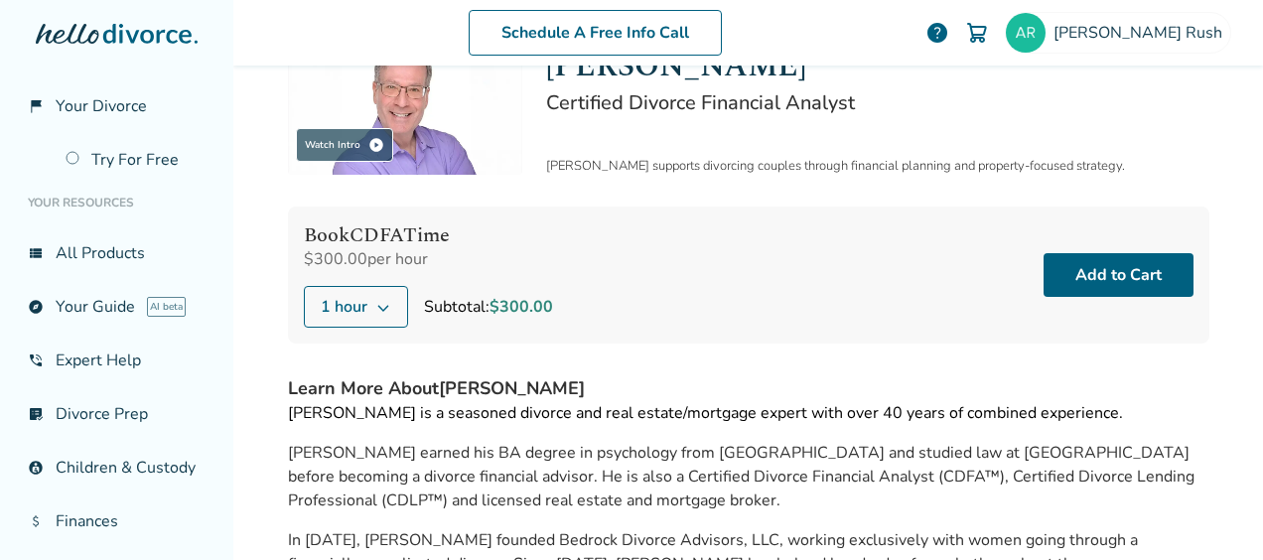
click at [375, 302] on icon at bounding box center [383, 307] width 16 height 16
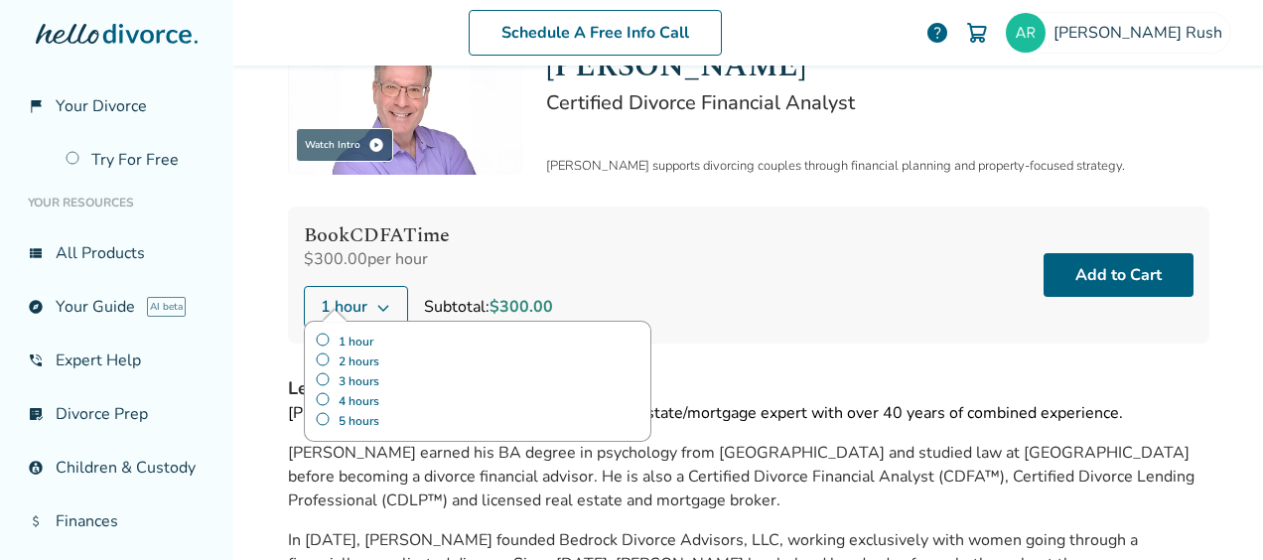
click at [315, 411] on label "5 hours" at bounding box center [478, 421] width 326 height 20
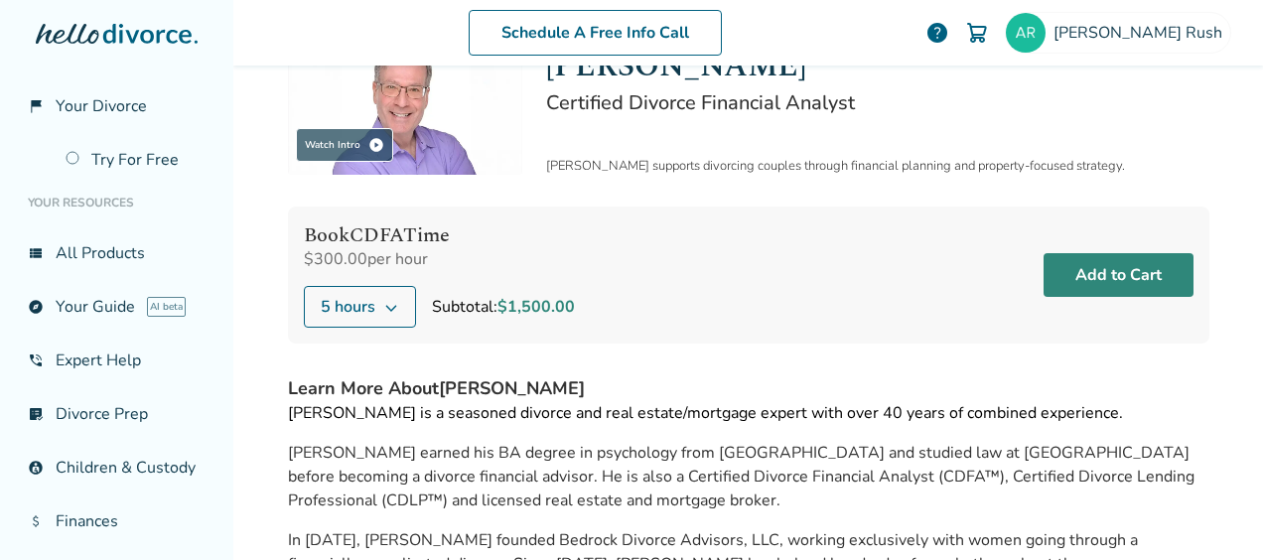
click at [1108, 271] on button "Add to Cart" at bounding box center [1119, 275] width 150 height 44
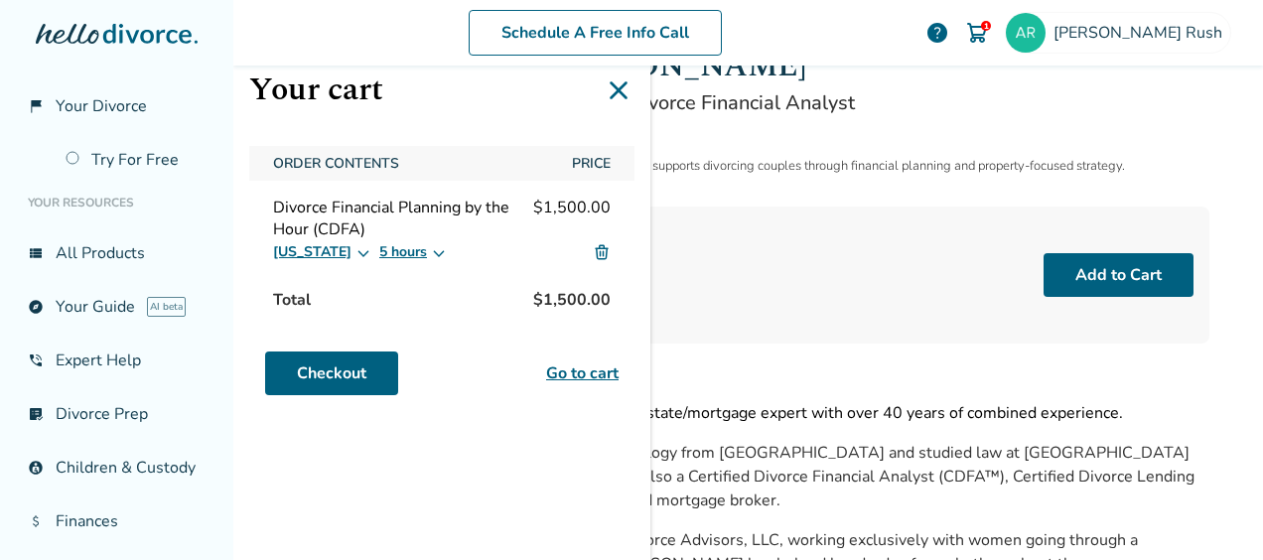
click at [576, 373] on link "Go to cart" at bounding box center [582, 373] width 72 height 24
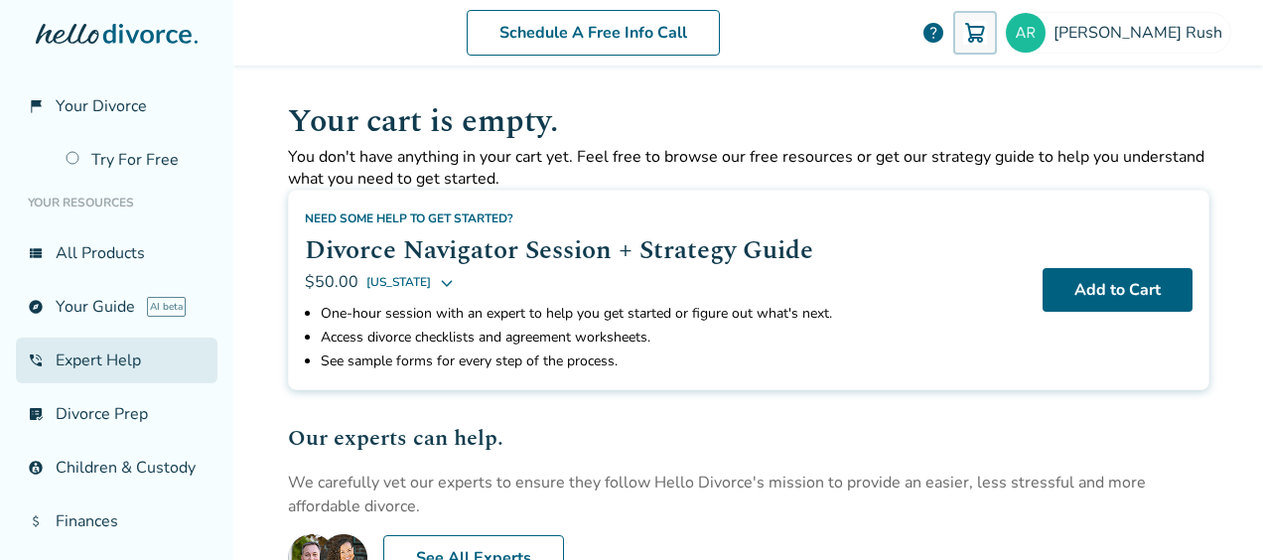
click at [70, 366] on link "phone_in_talk Expert Help" at bounding box center [117, 361] width 202 height 46
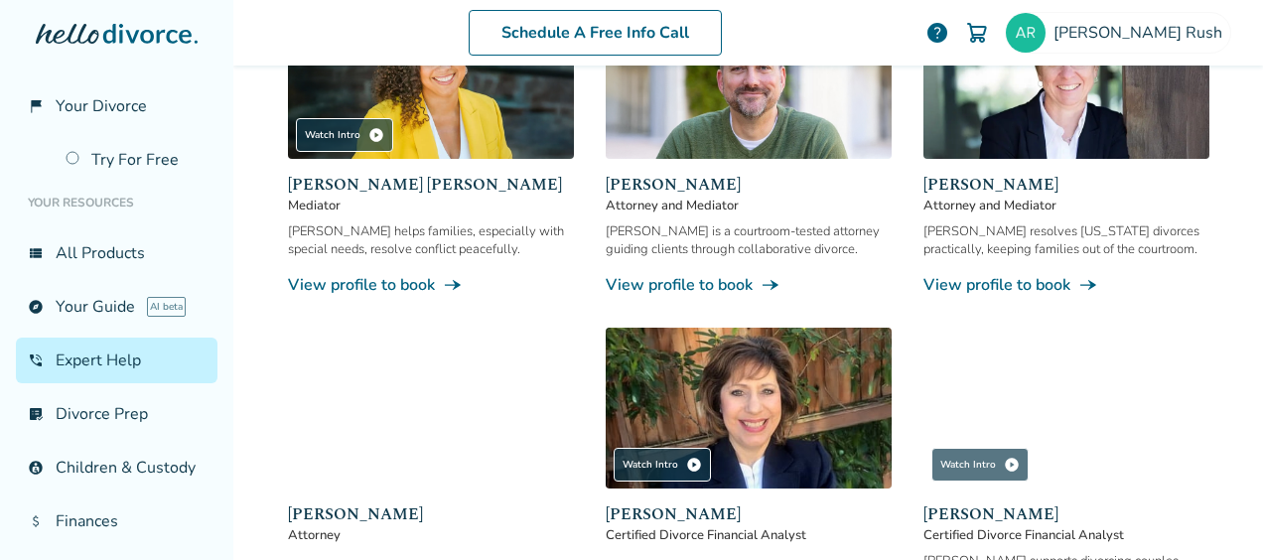
scroll to position [449, 0]
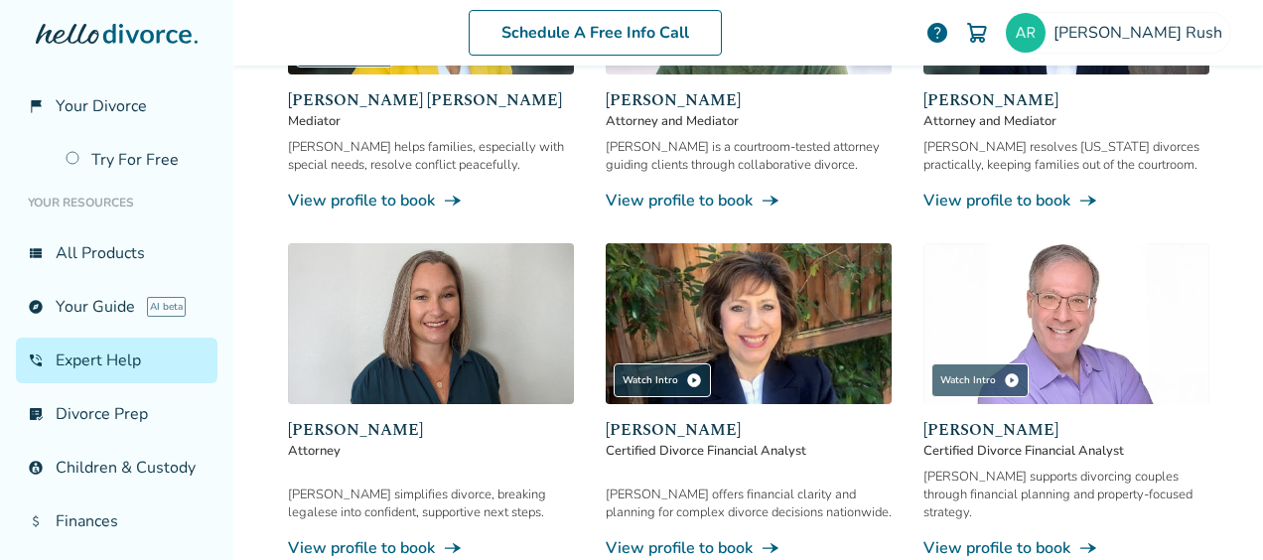
click at [1072, 334] on img at bounding box center [1066, 323] width 286 height 161
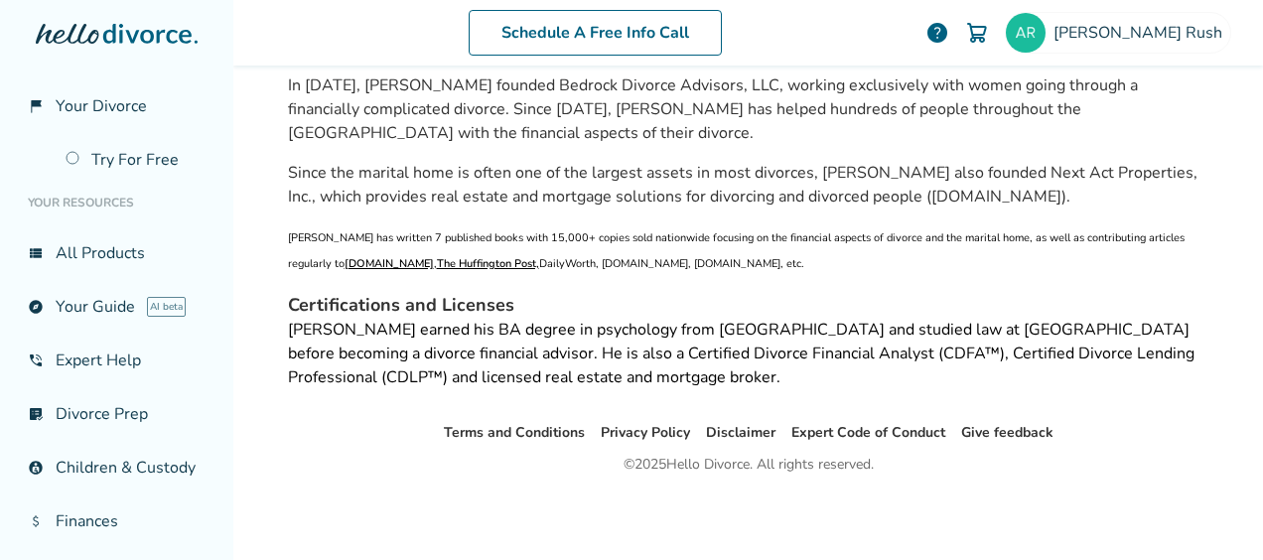
scroll to position [97, 0]
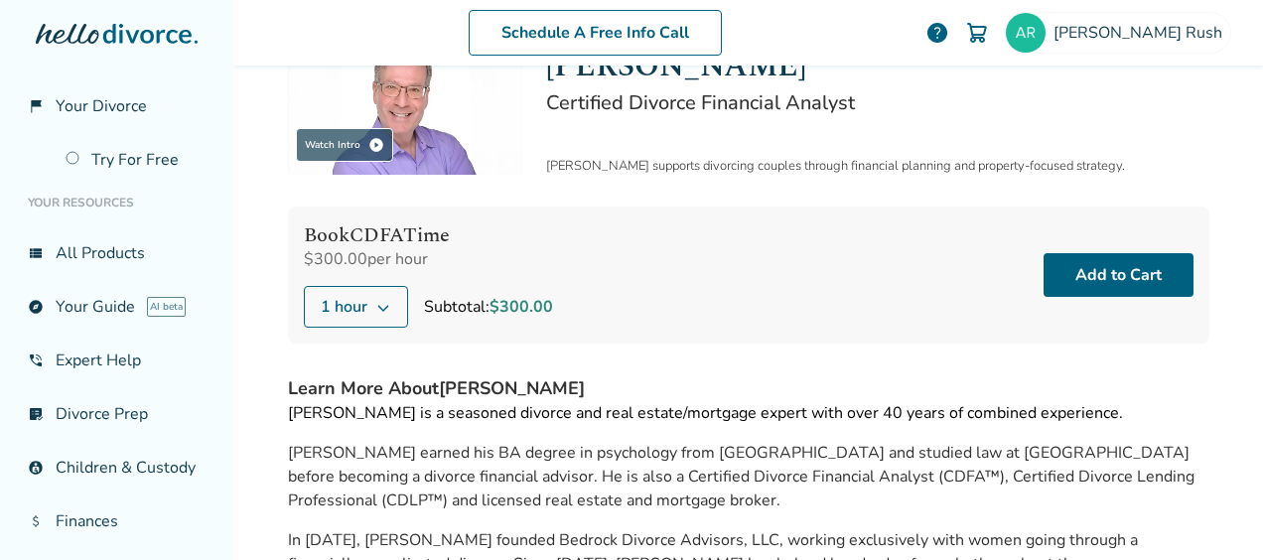
click at [377, 314] on button "1 hour" at bounding box center [356, 307] width 104 height 42
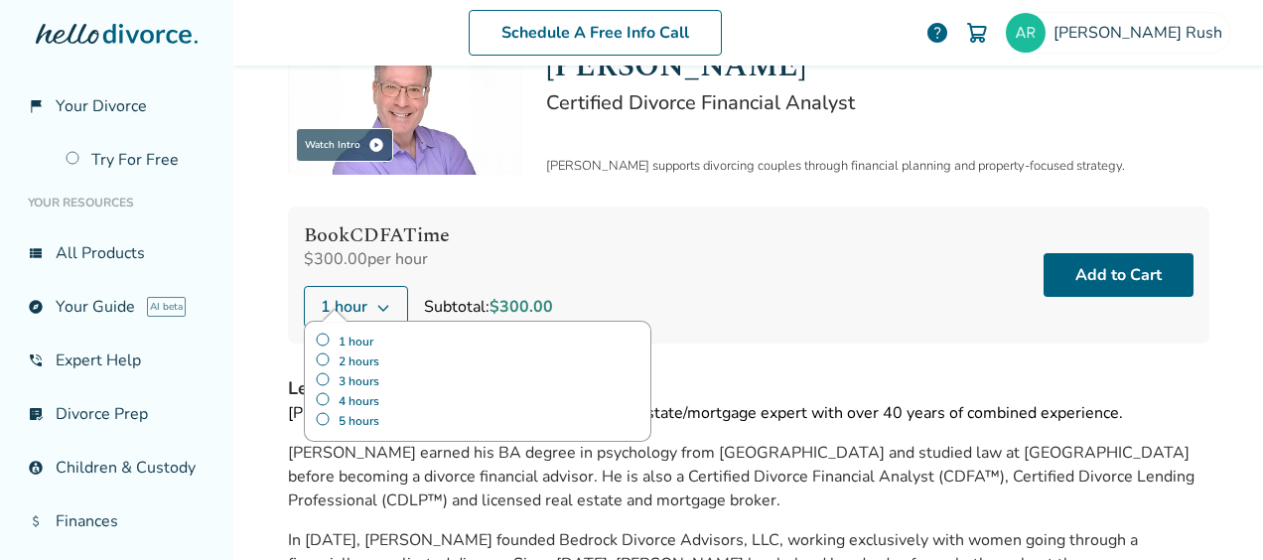
click at [315, 419] on label "5 hours" at bounding box center [478, 421] width 326 height 20
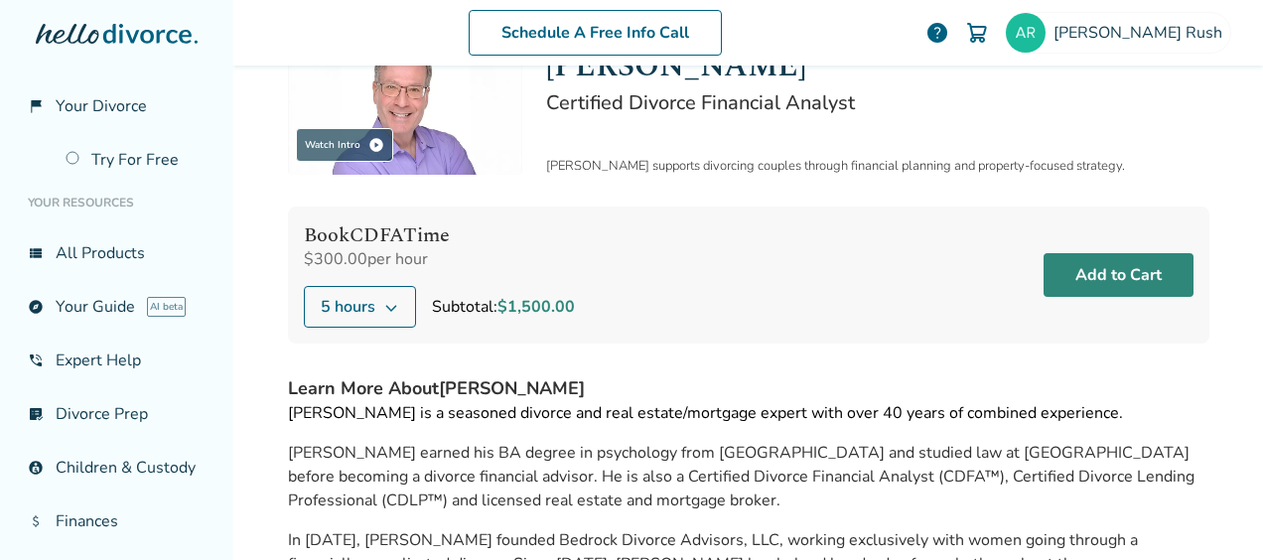
click at [1138, 270] on button "Add to Cart" at bounding box center [1119, 275] width 150 height 44
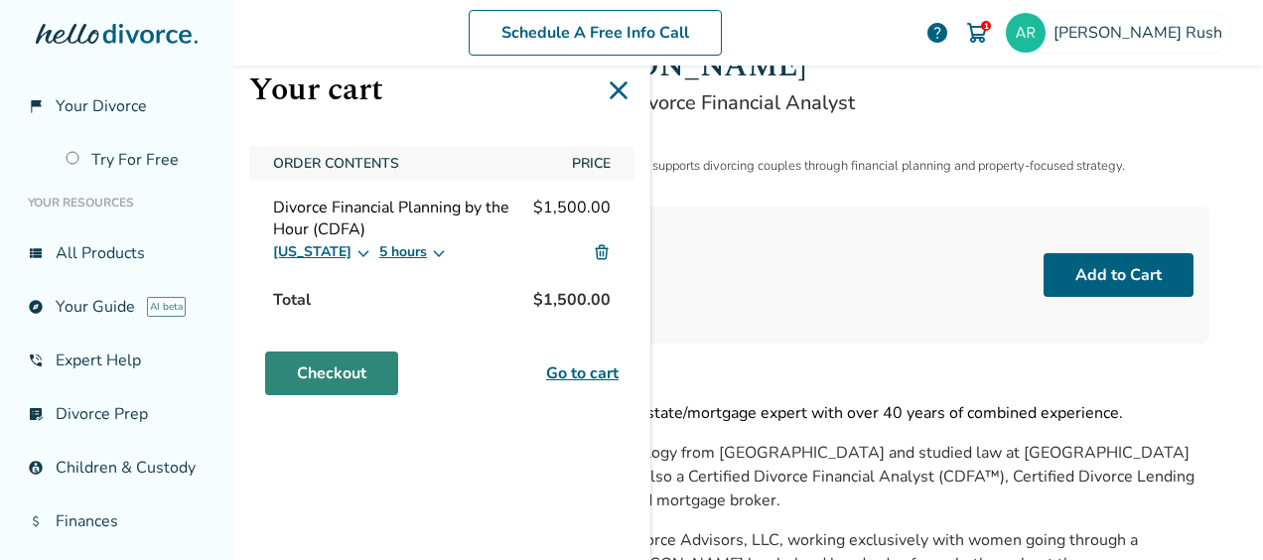
click at [327, 365] on link "Checkout" at bounding box center [331, 373] width 133 height 44
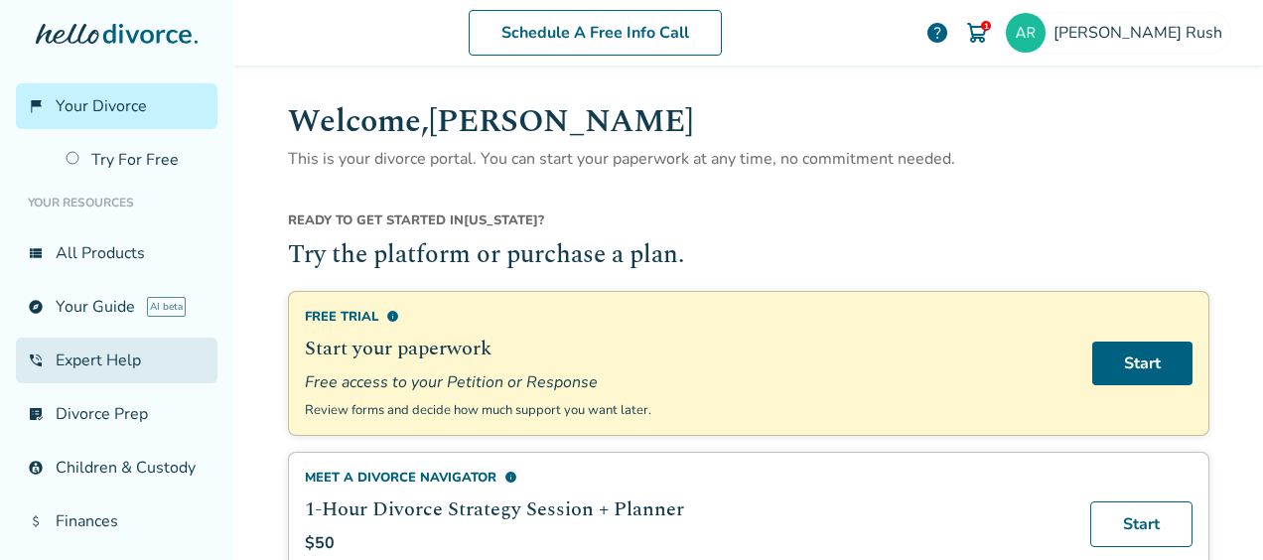
click at [81, 375] on link "phone_in_talk Expert Help" at bounding box center [117, 361] width 202 height 46
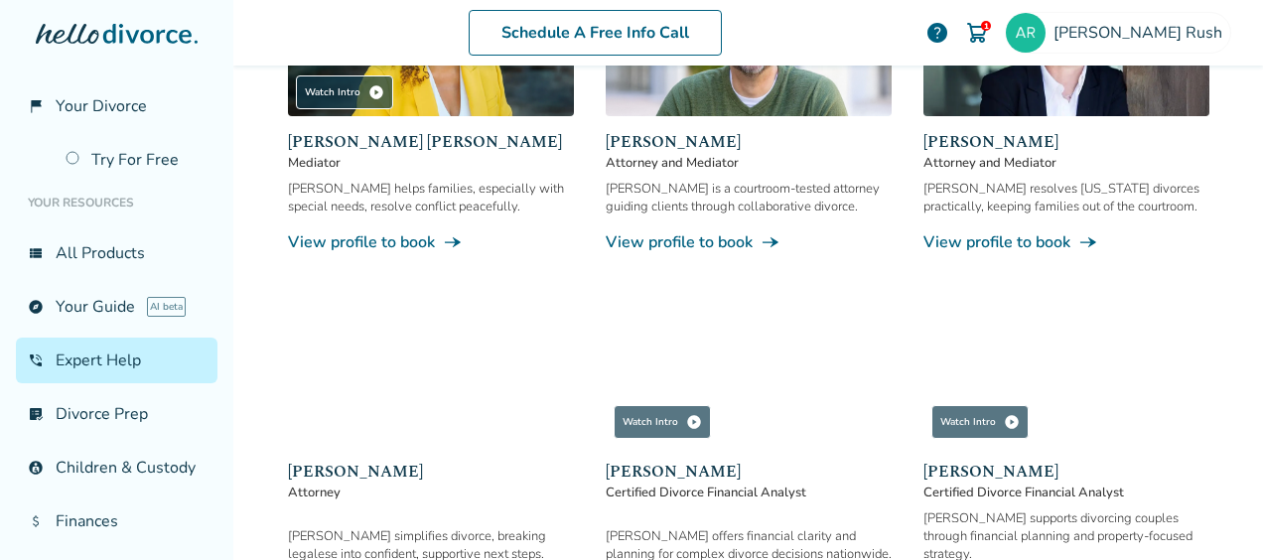
scroll to position [416, 0]
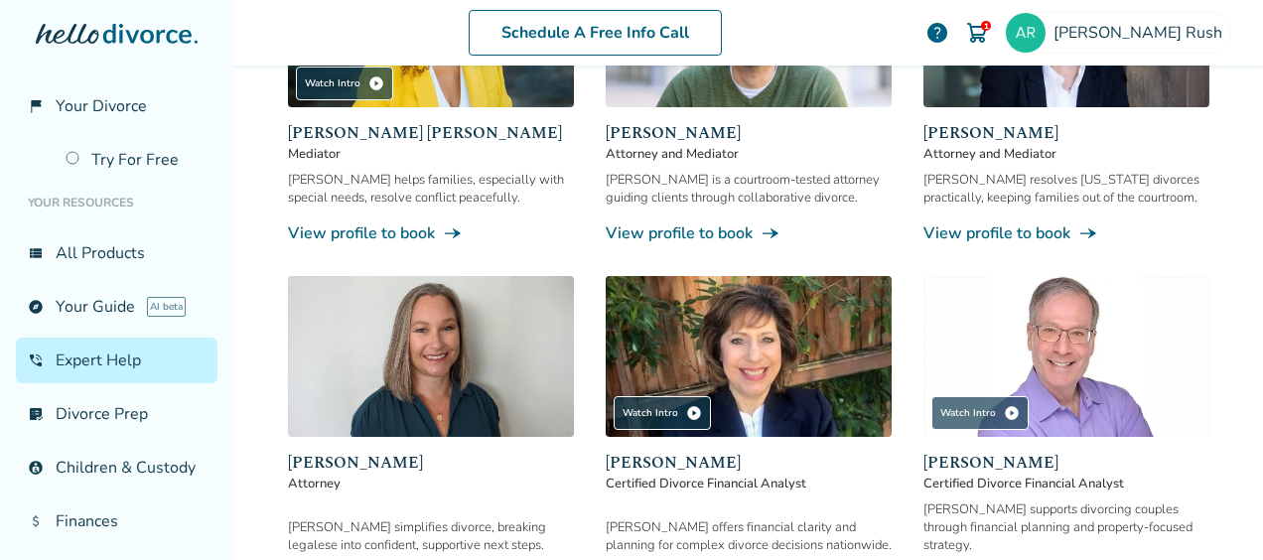
click at [1069, 355] on img at bounding box center [1066, 356] width 286 height 161
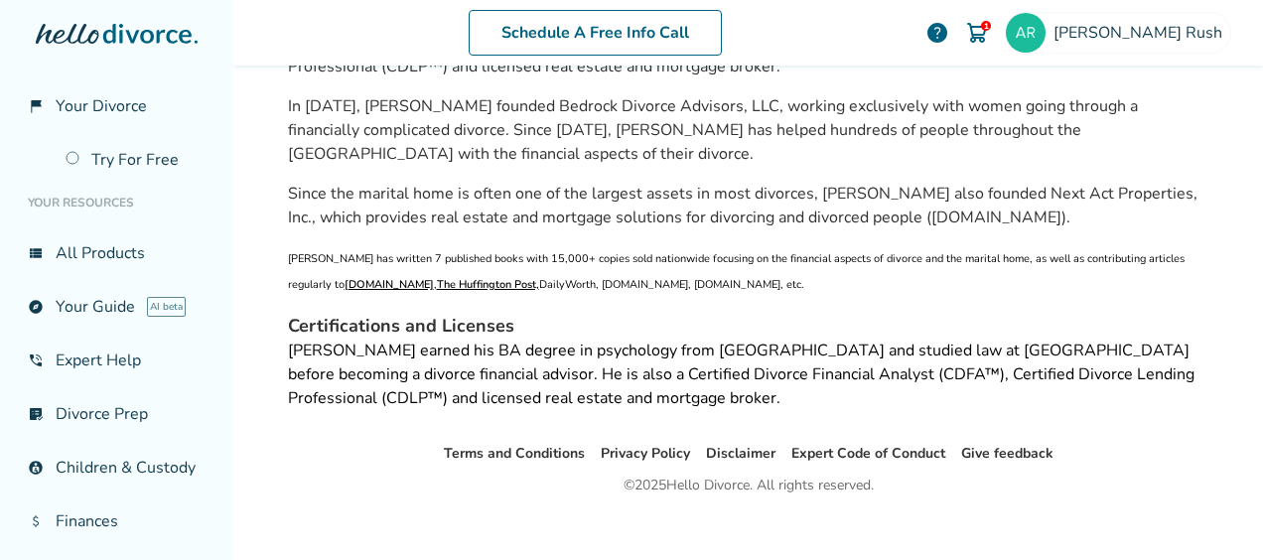
scroll to position [97, 0]
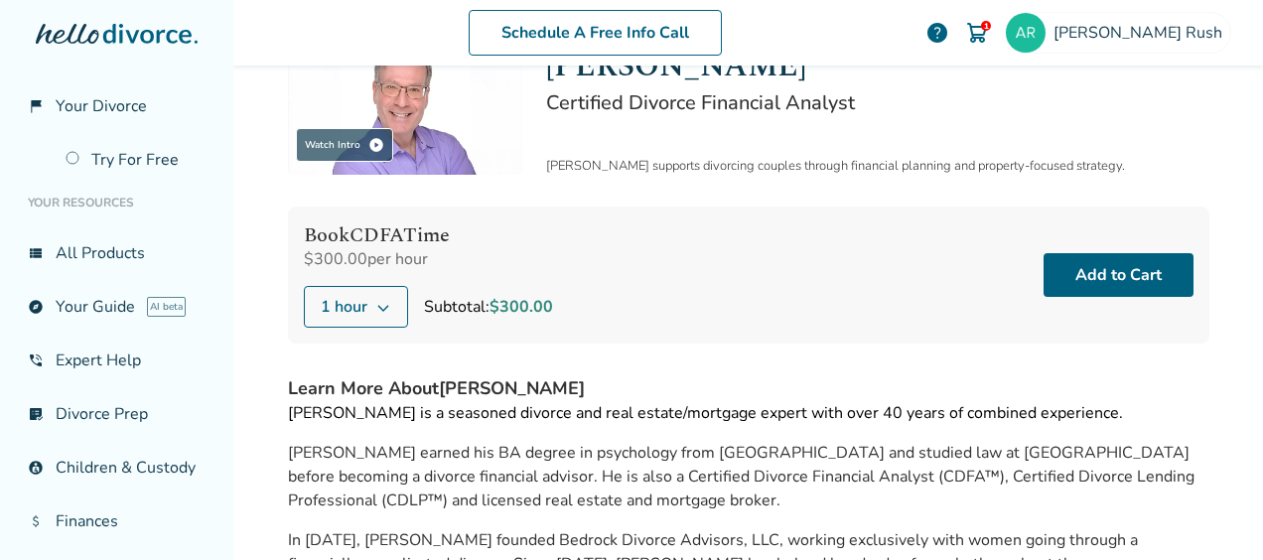
click at [989, 30] on img at bounding box center [977, 33] width 24 height 24
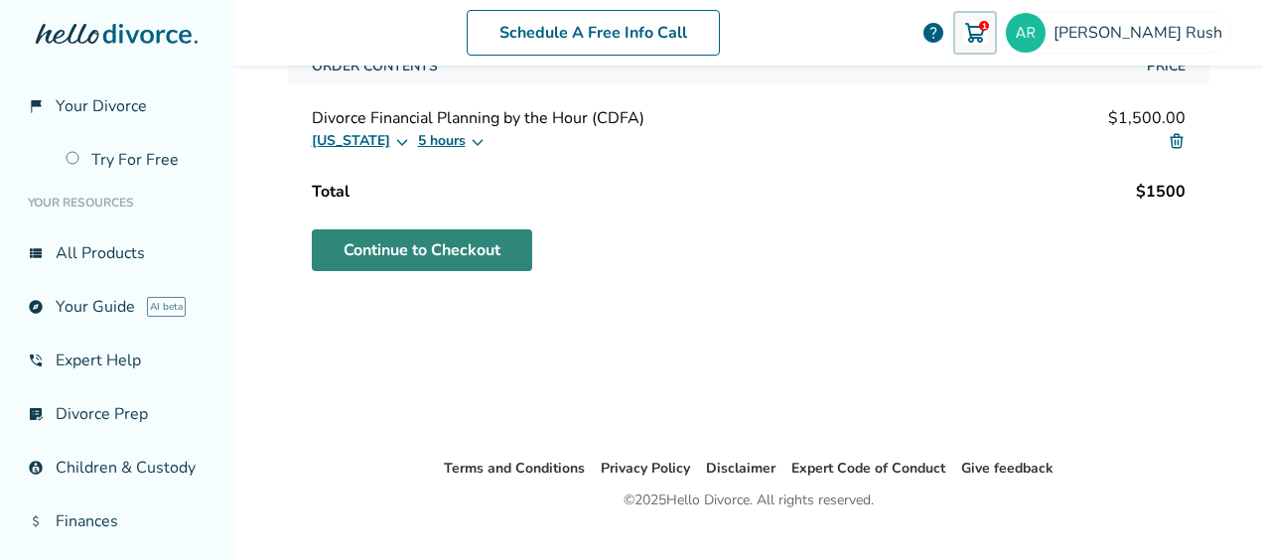
click at [386, 246] on link "Continue to Checkout" at bounding box center [422, 250] width 220 height 42
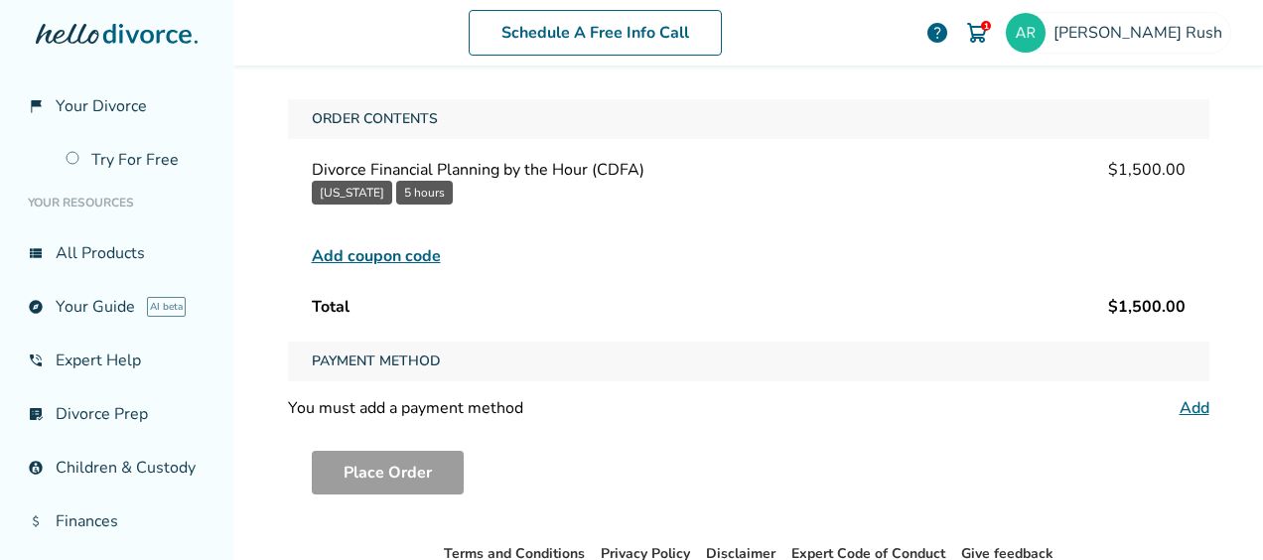
click at [1182, 407] on link "Add" at bounding box center [1195, 408] width 30 height 22
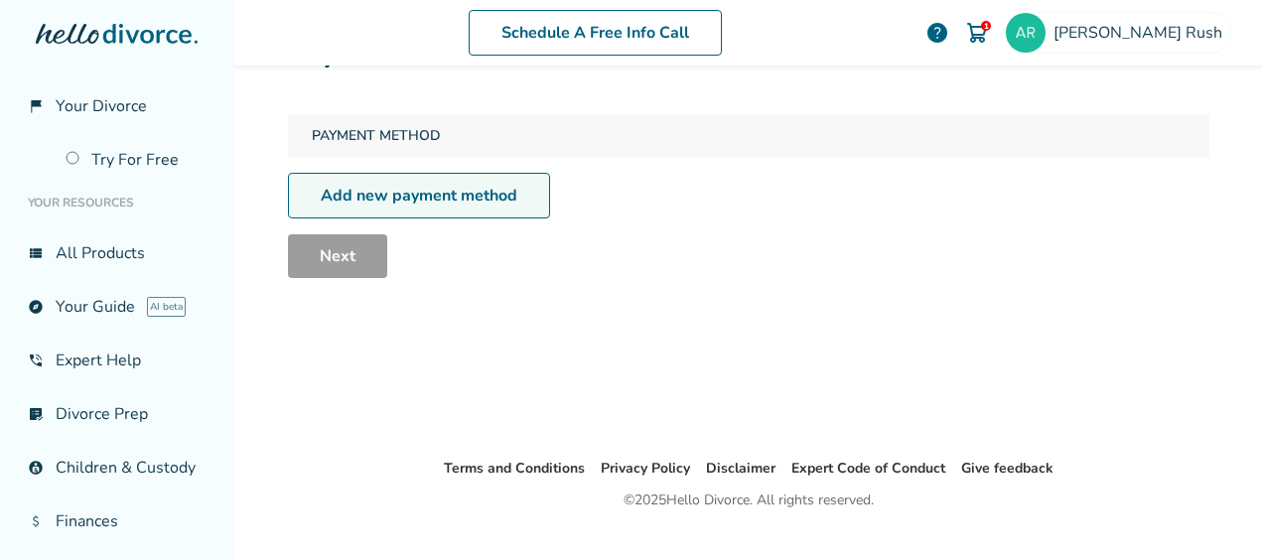
click at [415, 179] on link "Add new payment method" at bounding box center [419, 196] width 262 height 46
select select "**"
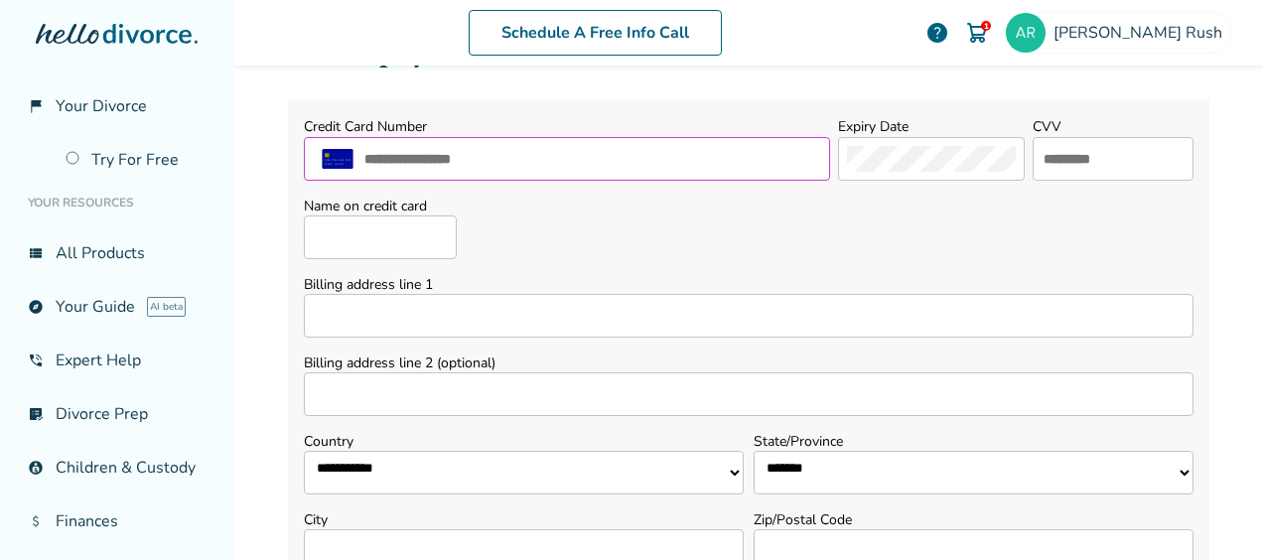
click at [394, 157] on input "text" at bounding box center [591, 159] width 459 height 26
type input "**********"
select select "**"
type input "******"
type input "**********"
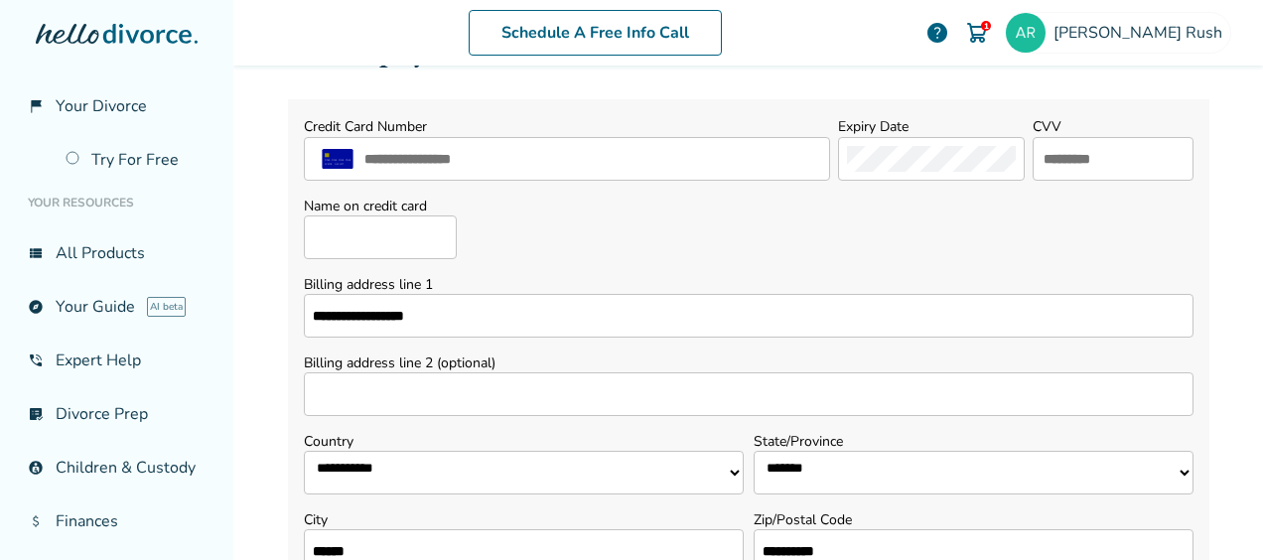
type input "**********"
type input "***"
type input "**********"
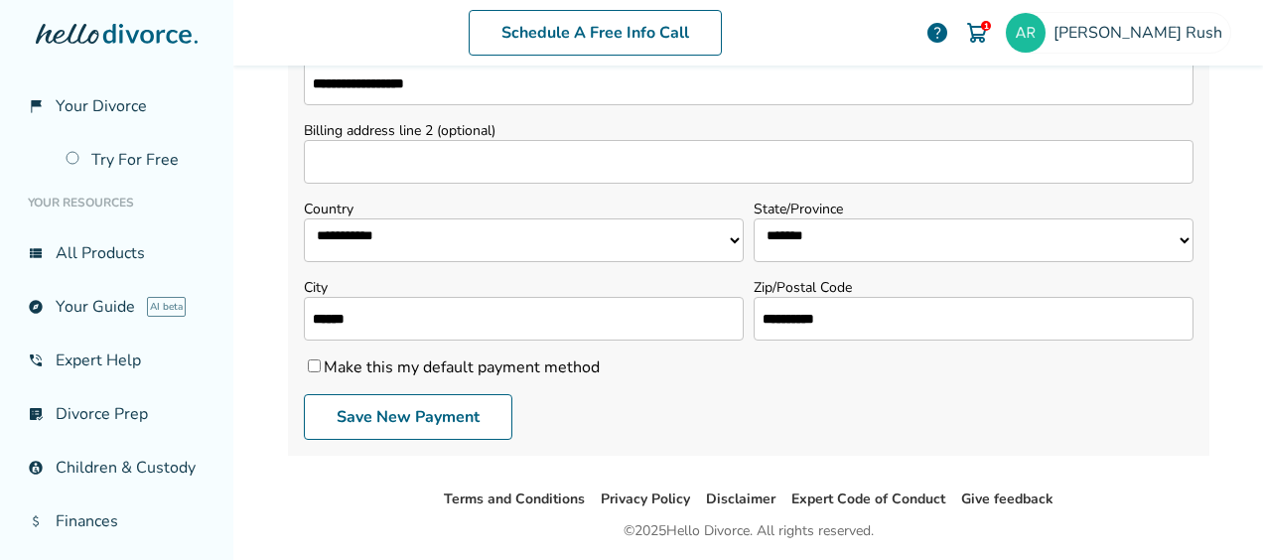
scroll to position [330, 0]
click at [330, 405] on button "Save New Payment" at bounding box center [408, 417] width 209 height 46
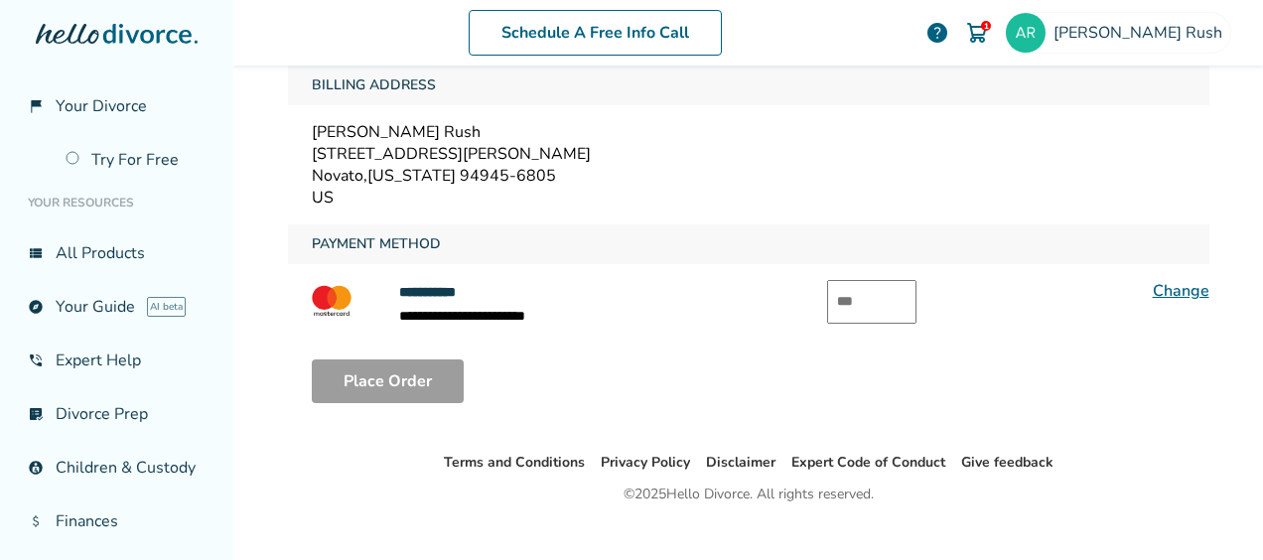
scroll to position [376, 0]
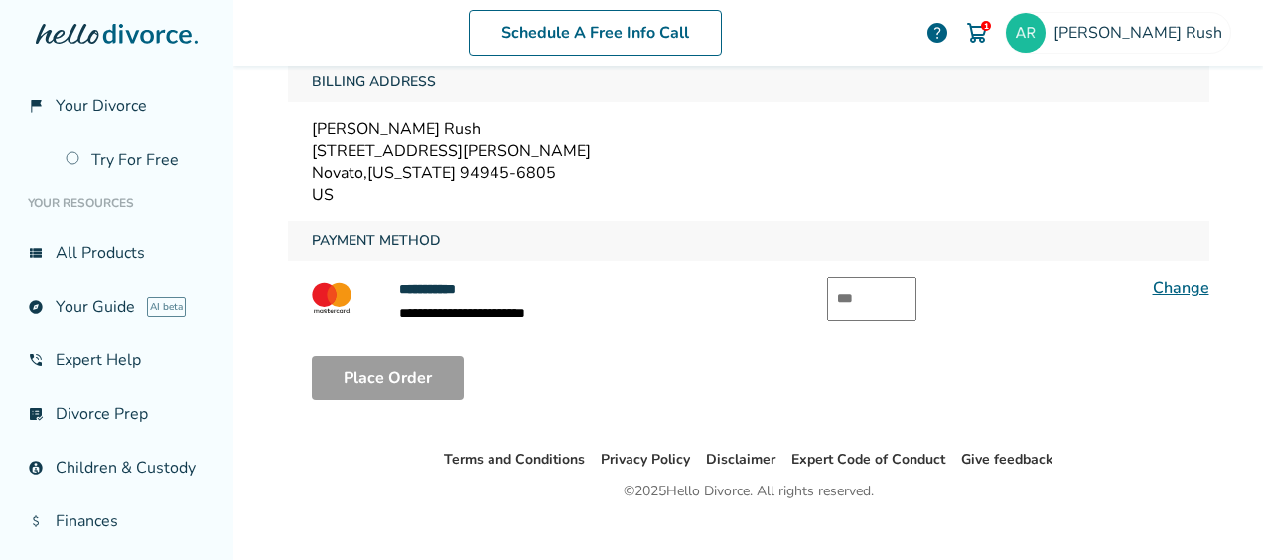
click at [865, 293] on input "text" at bounding box center [871, 299] width 89 height 44
type input "***"
click at [391, 363] on button "Place Order" at bounding box center [388, 378] width 152 height 44
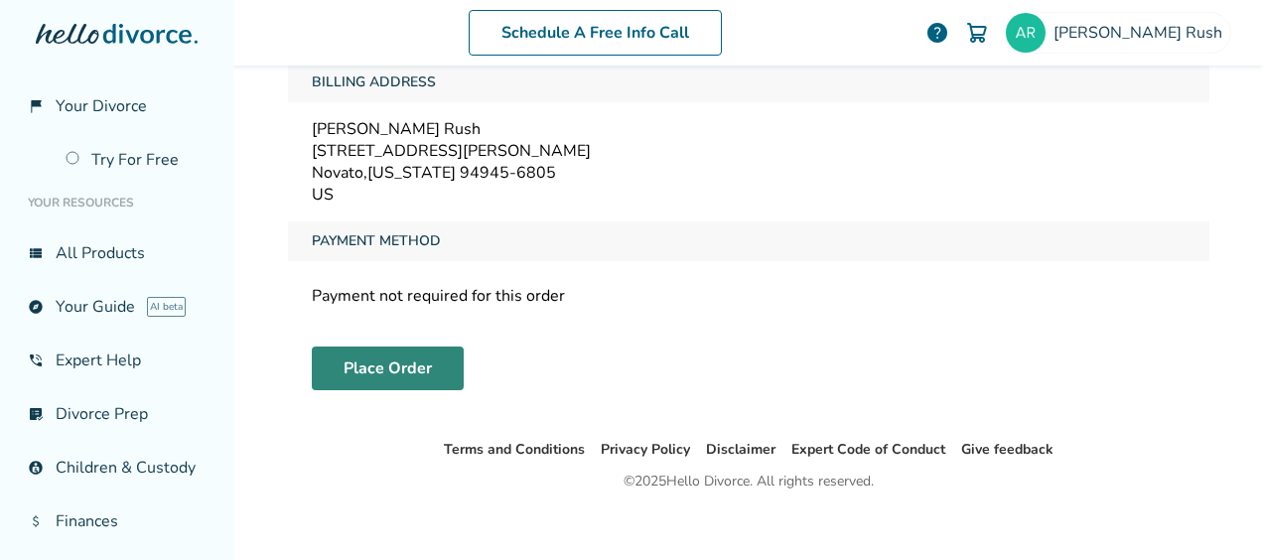
scroll to position [97, 0]
